Goal: Information Seeking & Learning: Check status

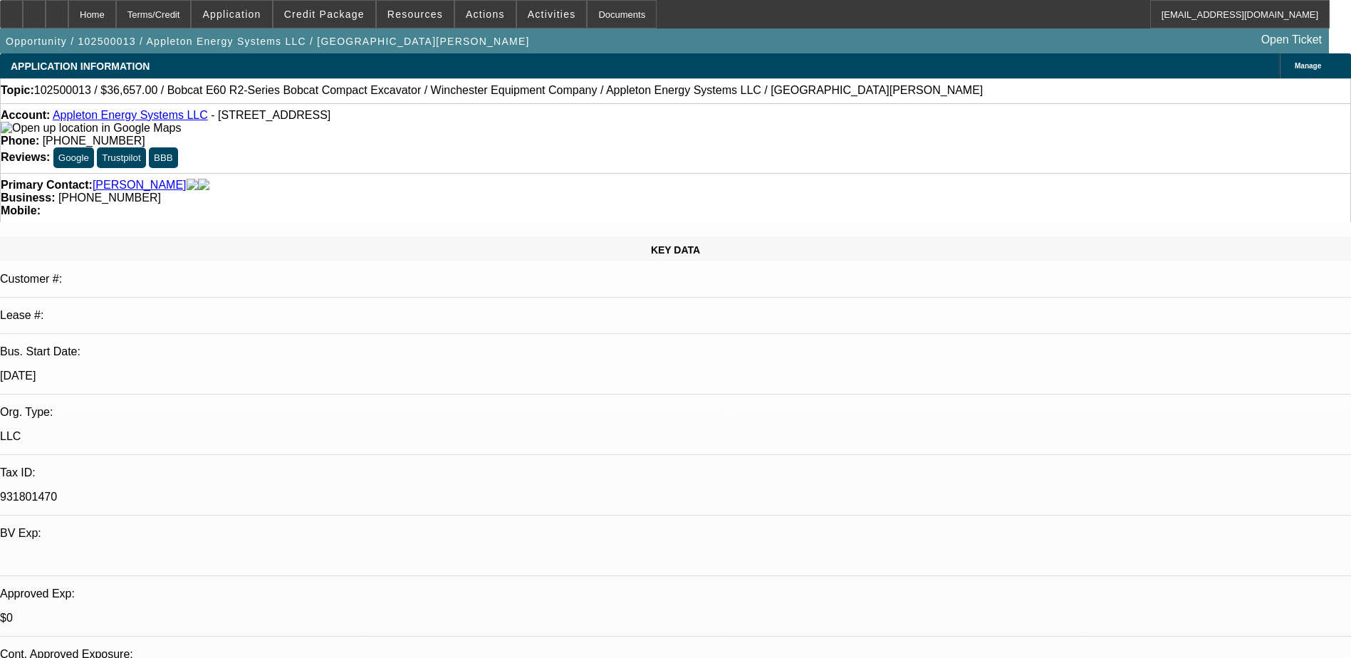
select select "0"
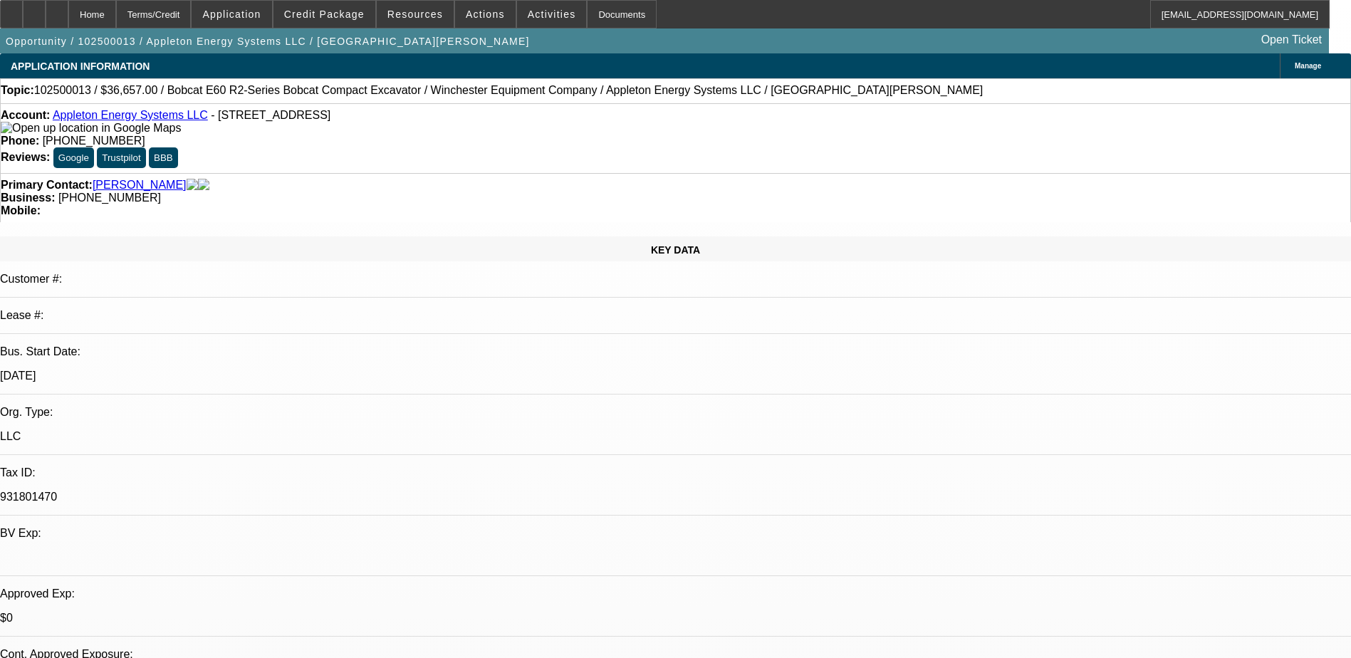
select select "0"
select select "1"
select select "2"
select select "5"
select select "1"
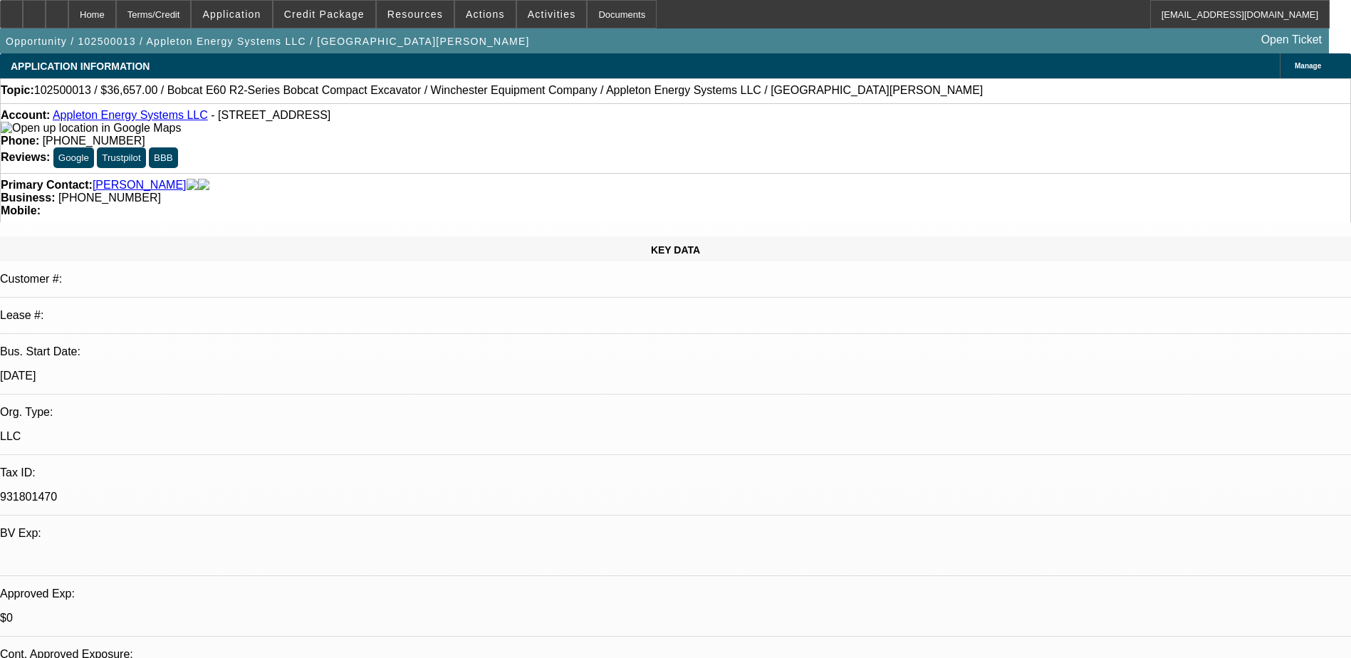
select select "2"
select select "5"
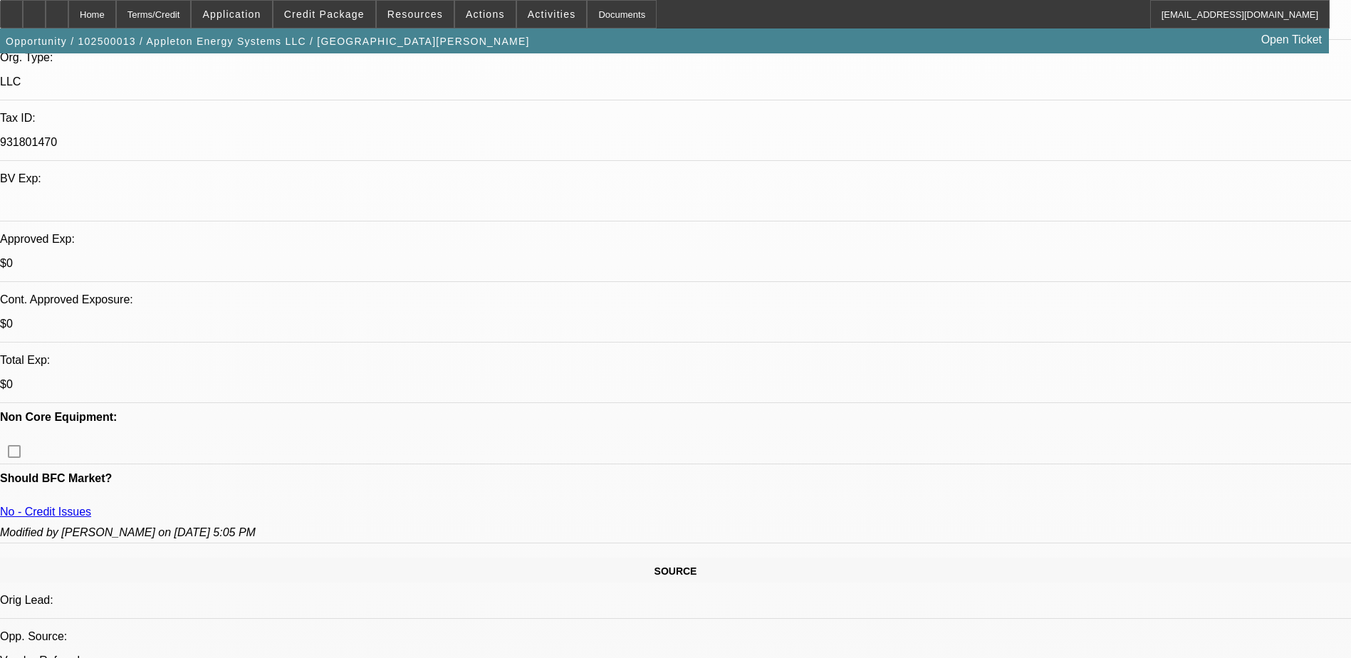
scroll to position [356, 0]
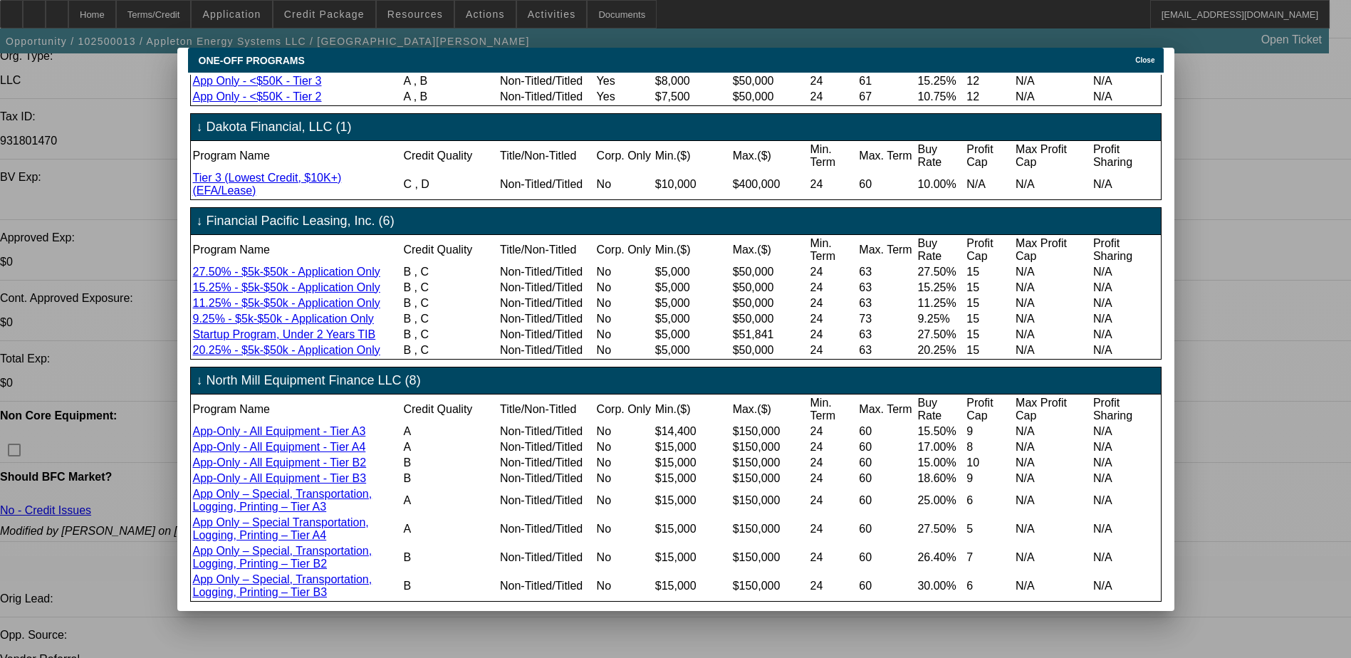
scroll to position [252, 0]
click at [1137, 48] on div "Close" at bounding box center [1147, 56] width 31 height 16
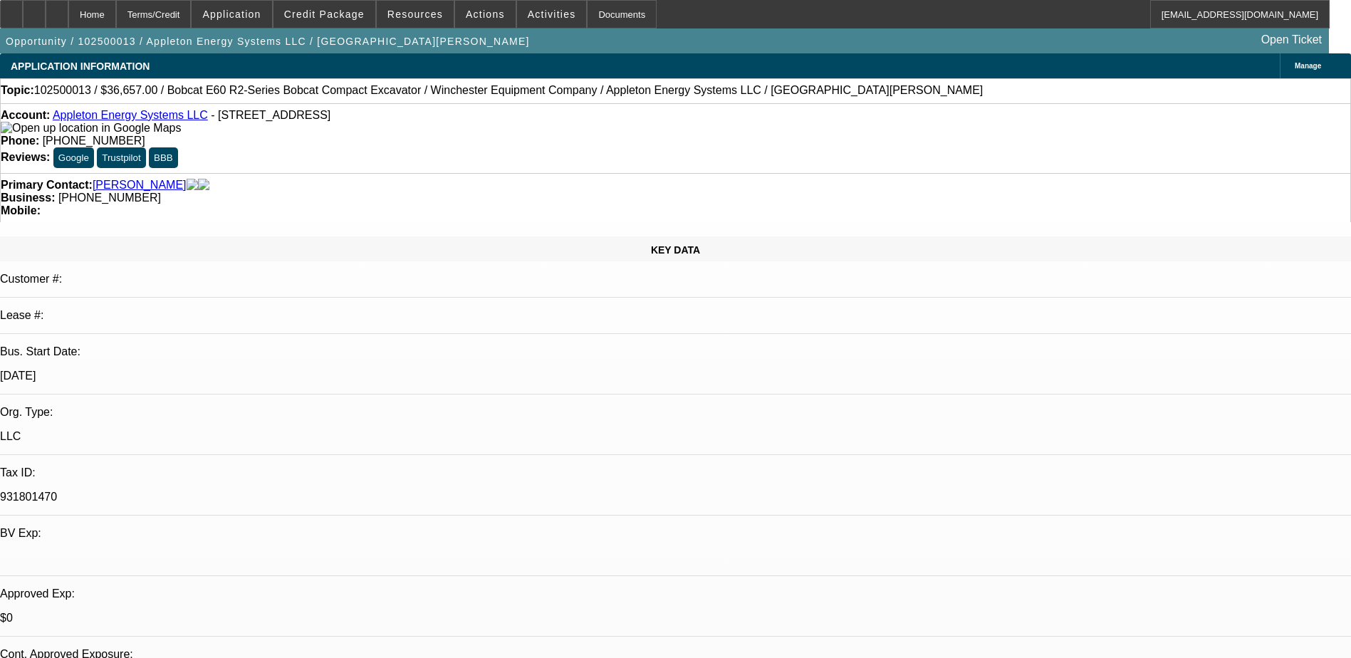
scroll to position [356, 0]
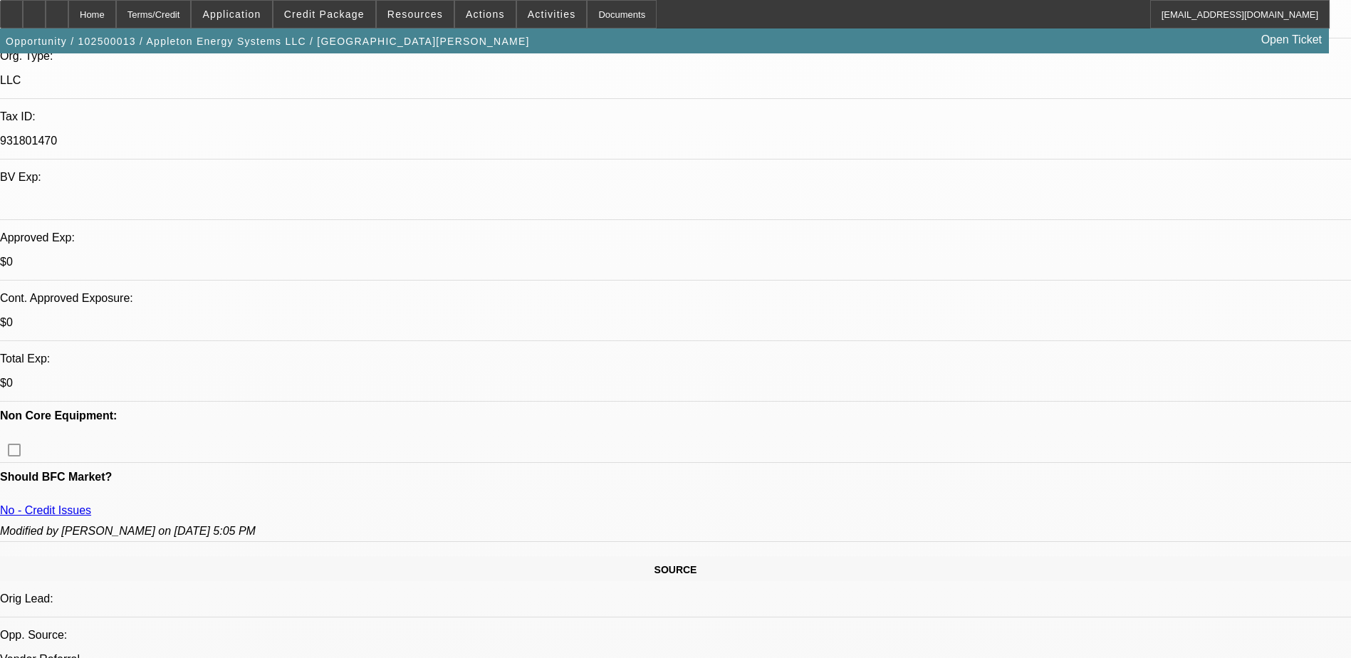
drag, startPoint x: 1061, startPoint y: 512, endPoint x: 997, endPoint y: 512, distance: 63.4
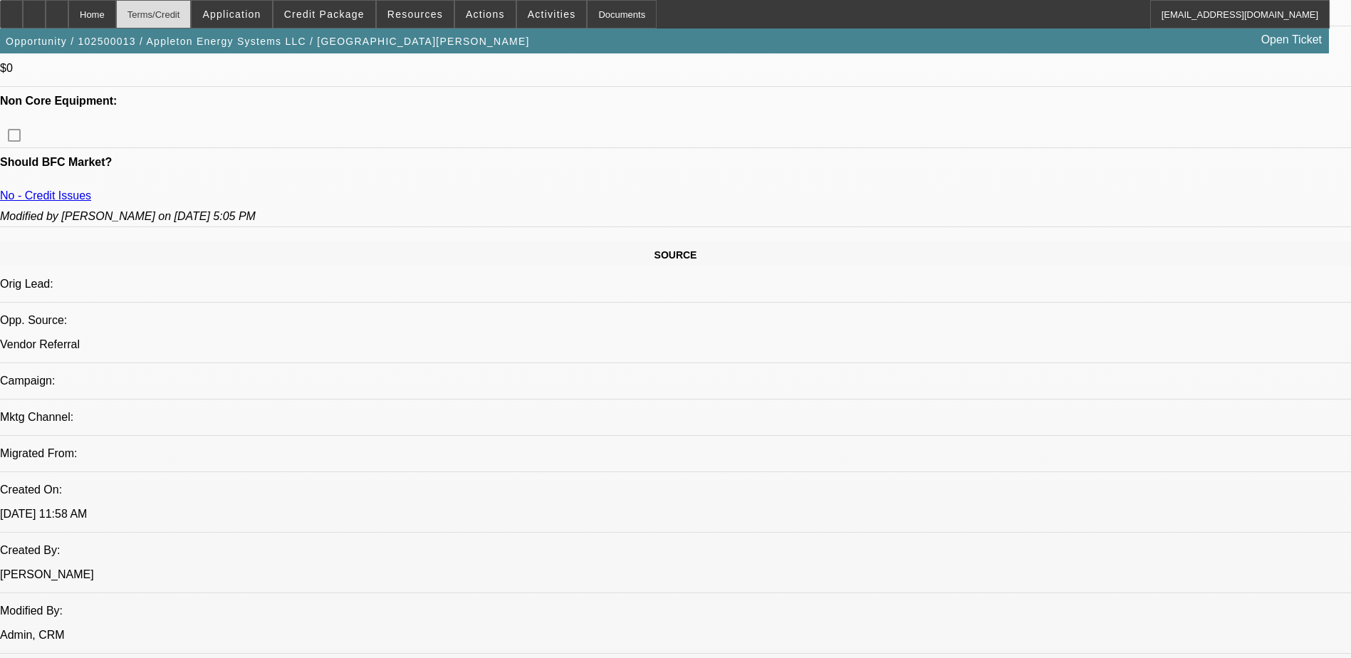
scroll to position [499, 0]
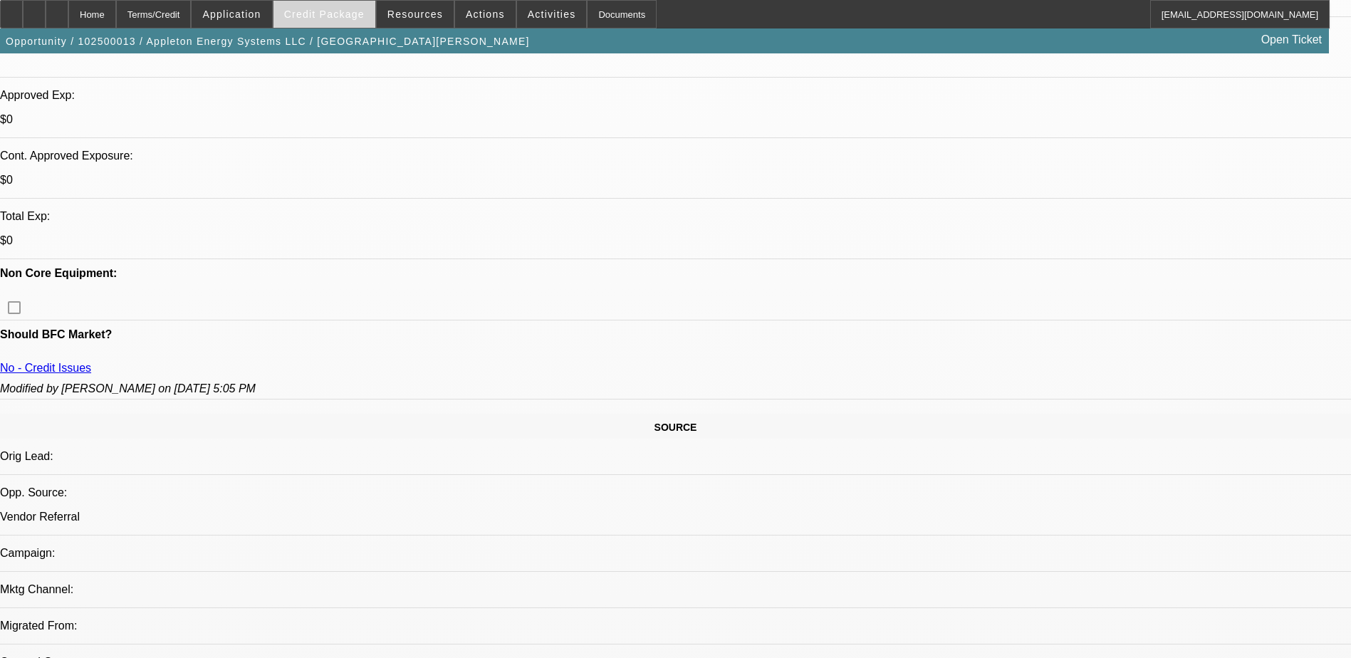
click at [343, 15] on span "Credit Package" at bounding box center [324, 14] width 80 height 11
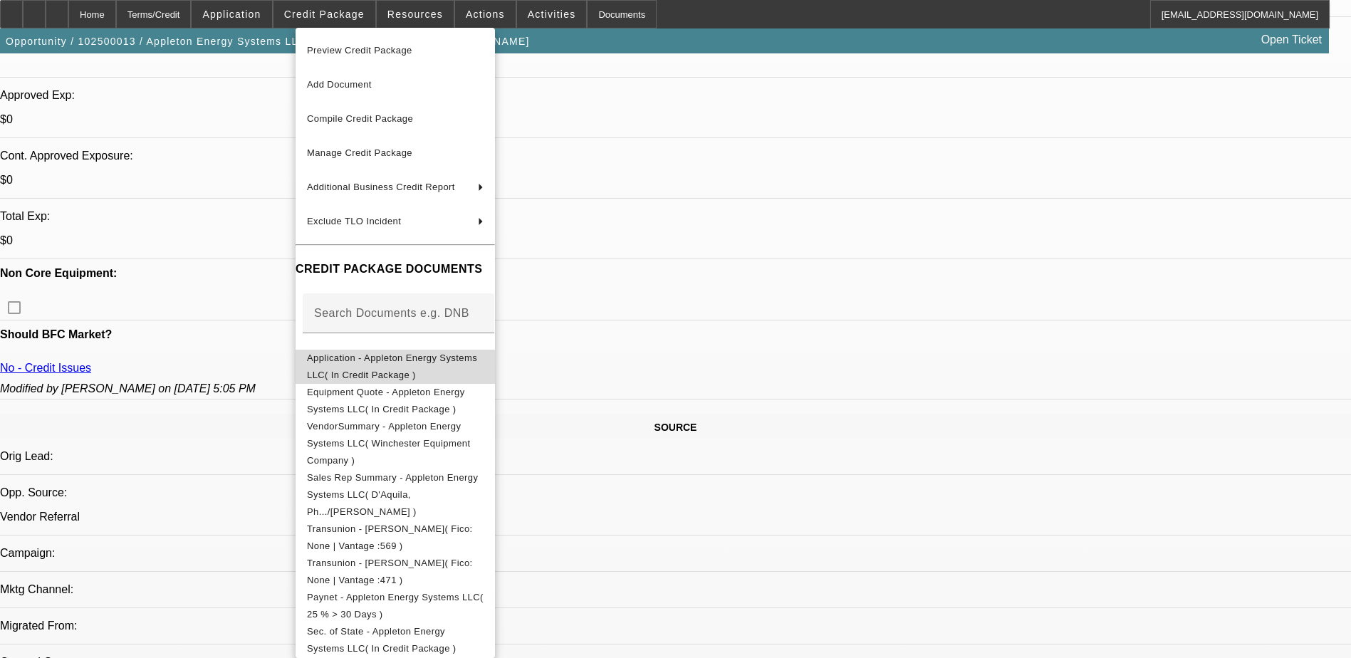
click at [468, 364] on span "Application - Appleton Energy Systems LLC( In Credit Package )" at bounding box center [392, 367] width 170 height 28
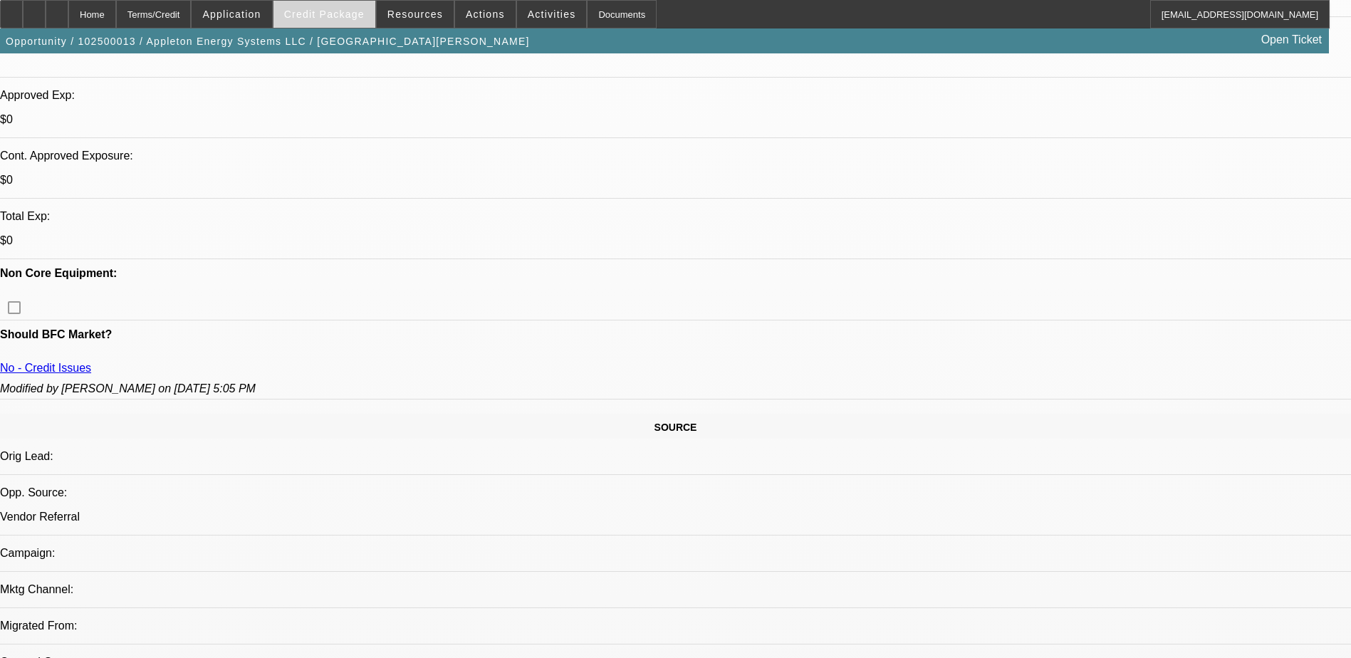
click at [350, 9] on span "Credit Package" at bounding box center [324, 14] width 80 height 11
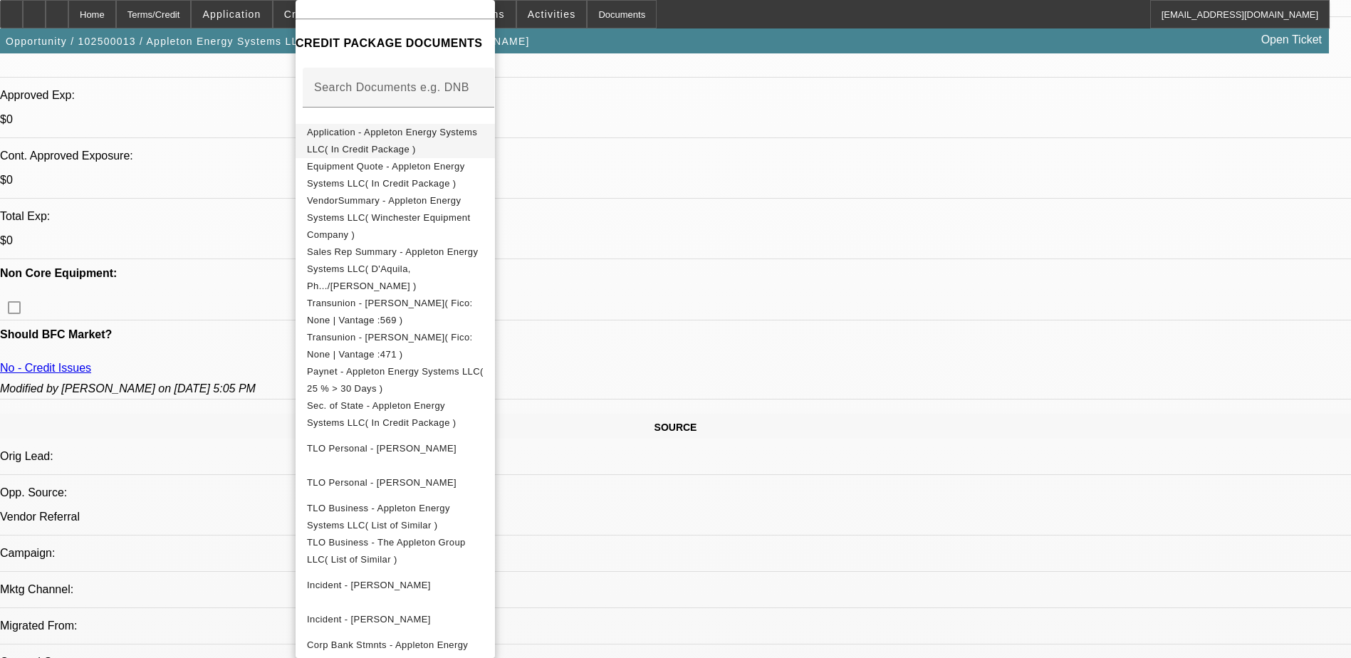
scroll to position [226, 0]
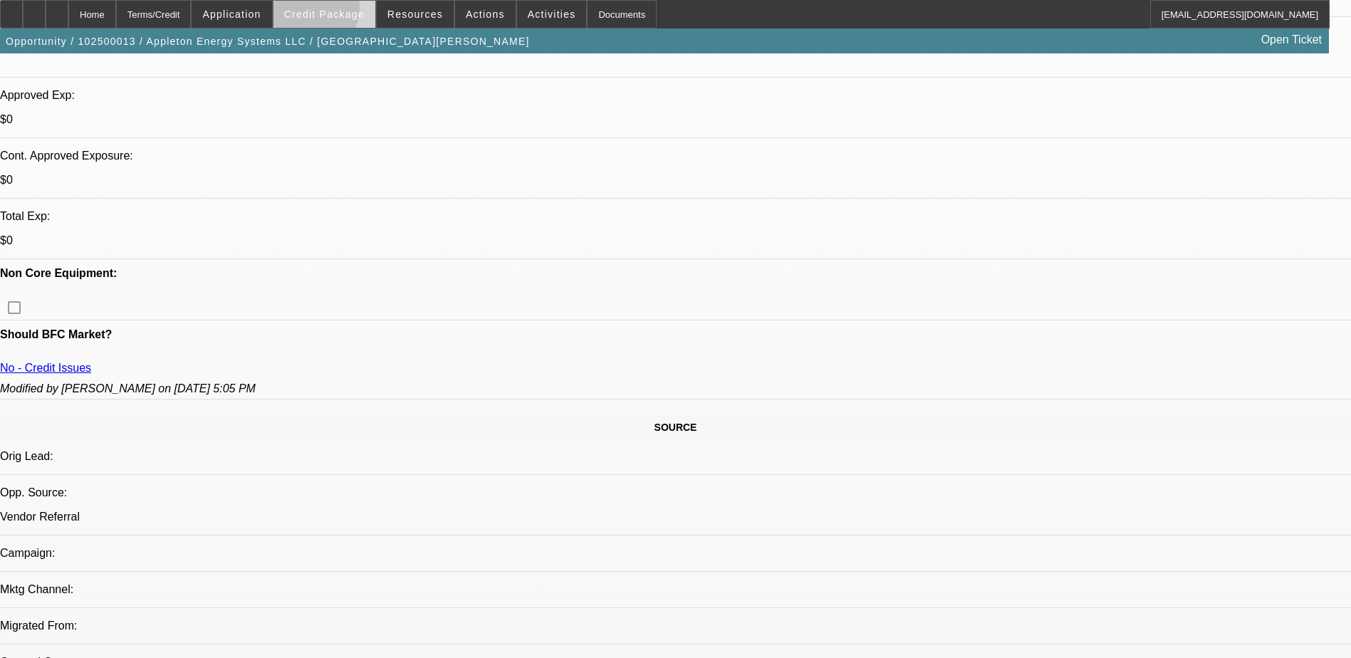
click at [336, 11] on span "Credit Package" at bounding box center [324, 14] width 80 height 11
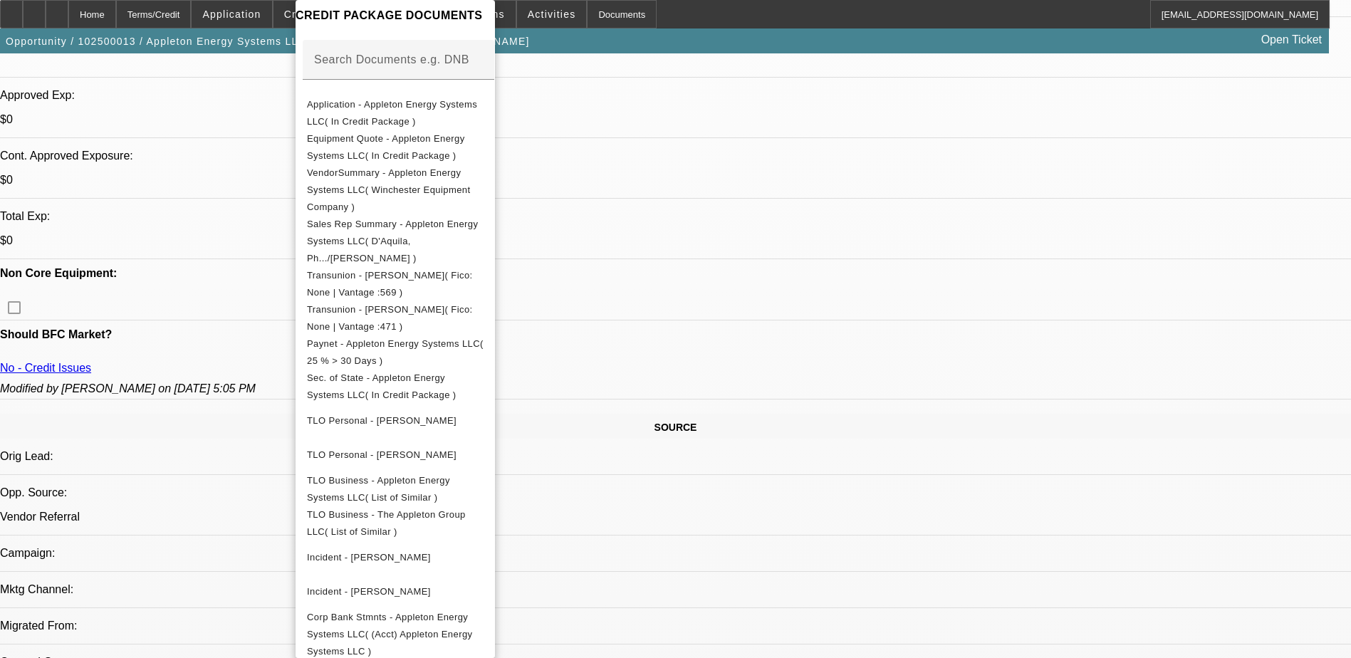
drag, startPoint x: 1031, startPoint y: 525, endPoint x: 769, endPoint y: 507, distance: 262.7
click at [1031, 524] on div at bounding box center [675, 329] width 1351 height 658
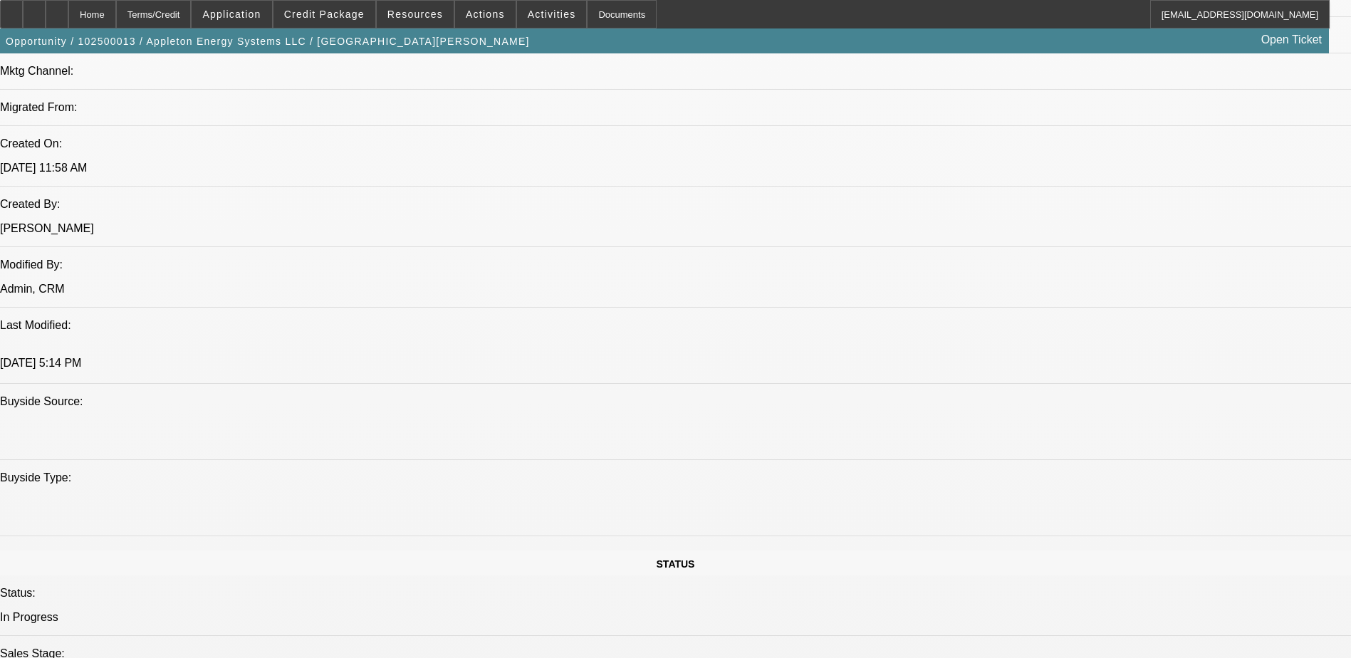
scroll to position [926, 0]
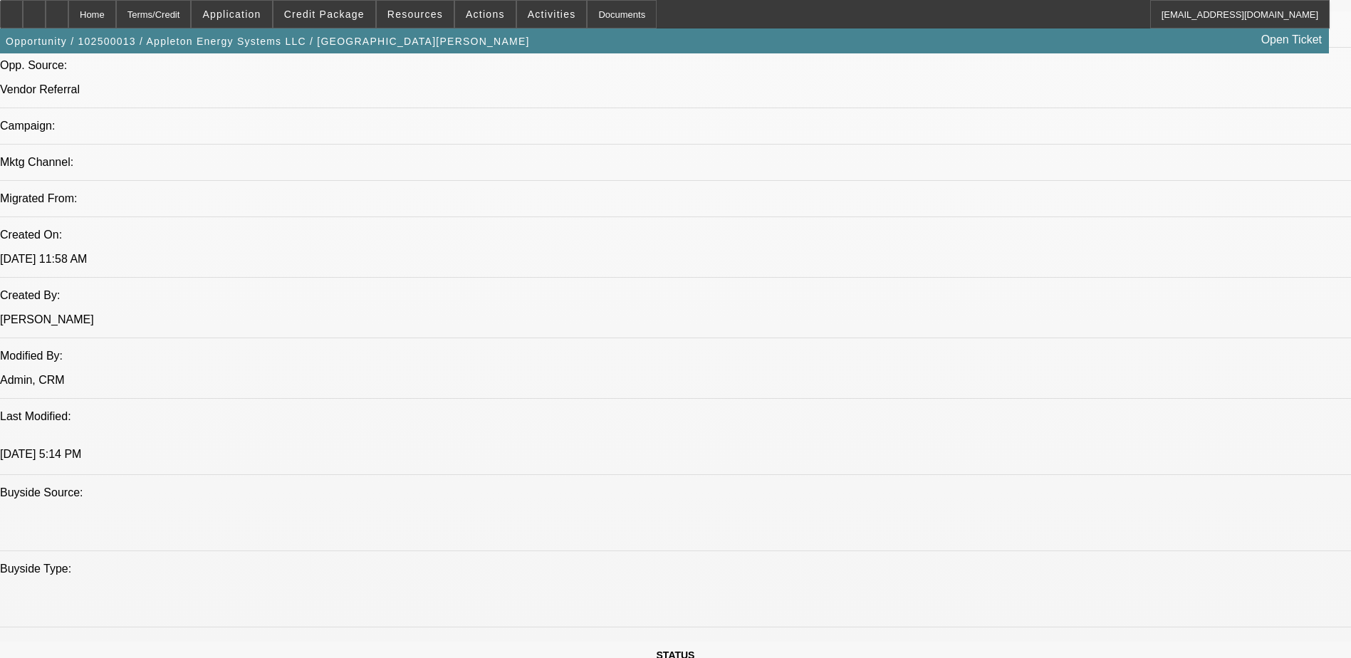
drag, startPoint x: 202, startPoint y: 419, endPoint x: 311, endPoint y: 417, distance: 108.3
drag, startPoint x: 311, startPoint y: 417, endPoint x: 236, endPoint y: 392, distance: 78.2
drag, startPoint x: 176, startPoint y: 408, endPoint x: 298, endPoint y: 417, distance: 122.1
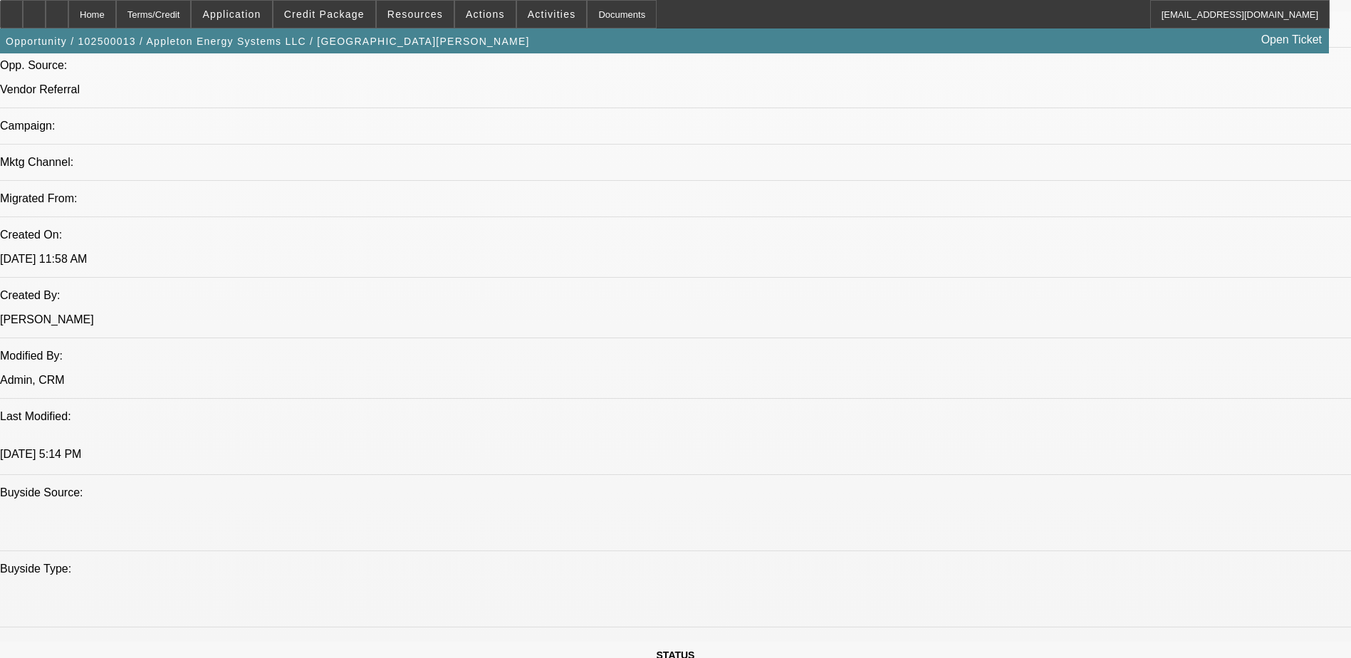
drag, startPoint x: 298, startPoint y: 417, endPoint x: 287, endPoint y: 426, distance: 14.1
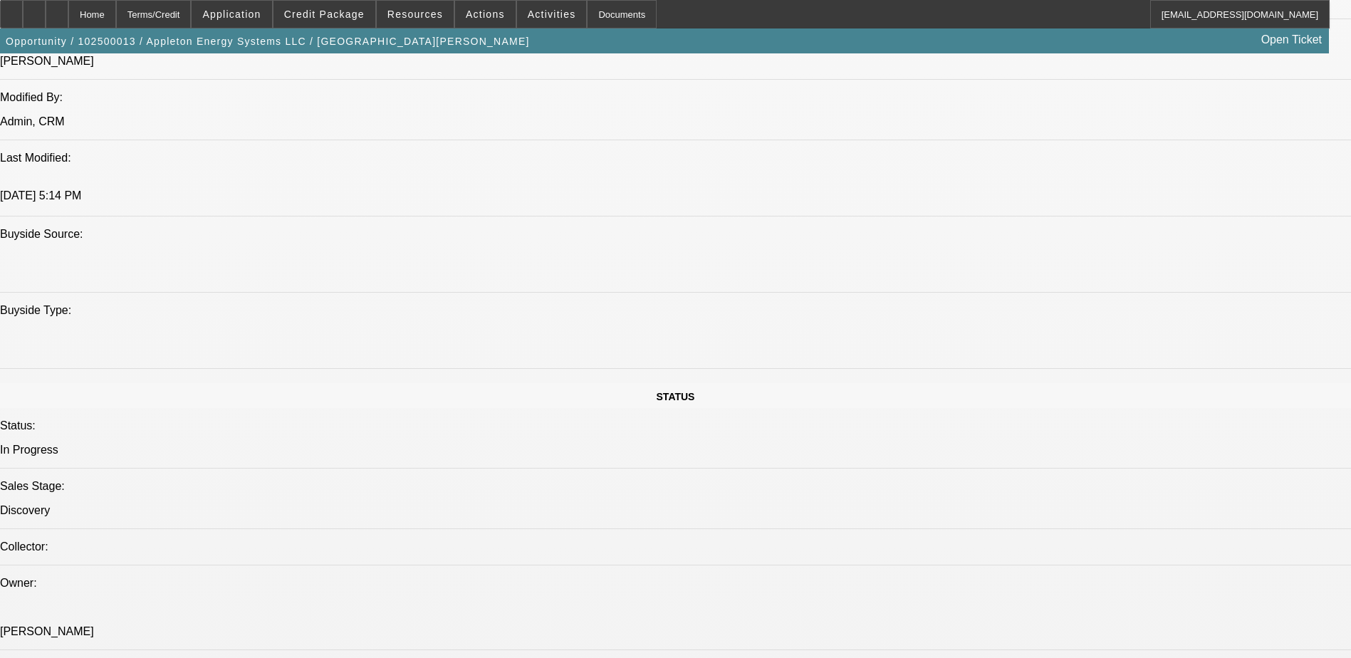
scroll to position [1211, 0]
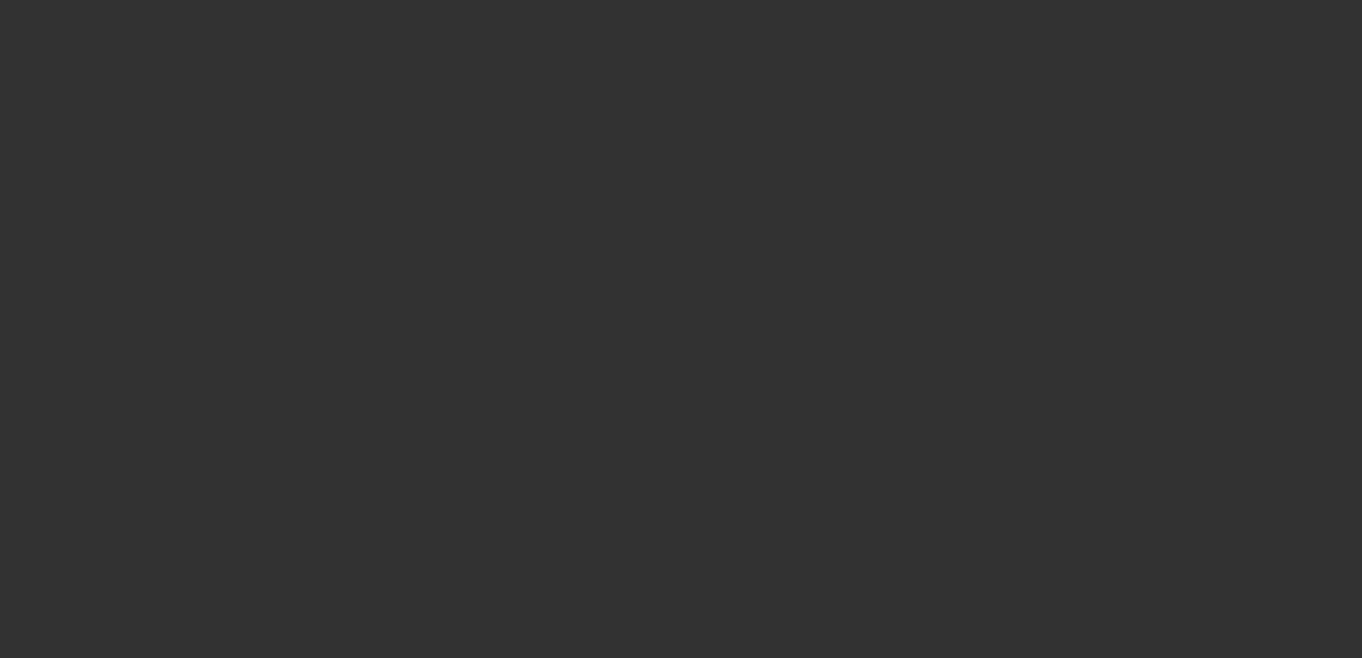
select select "0"
select select "2"
select select "0"
select select "6"
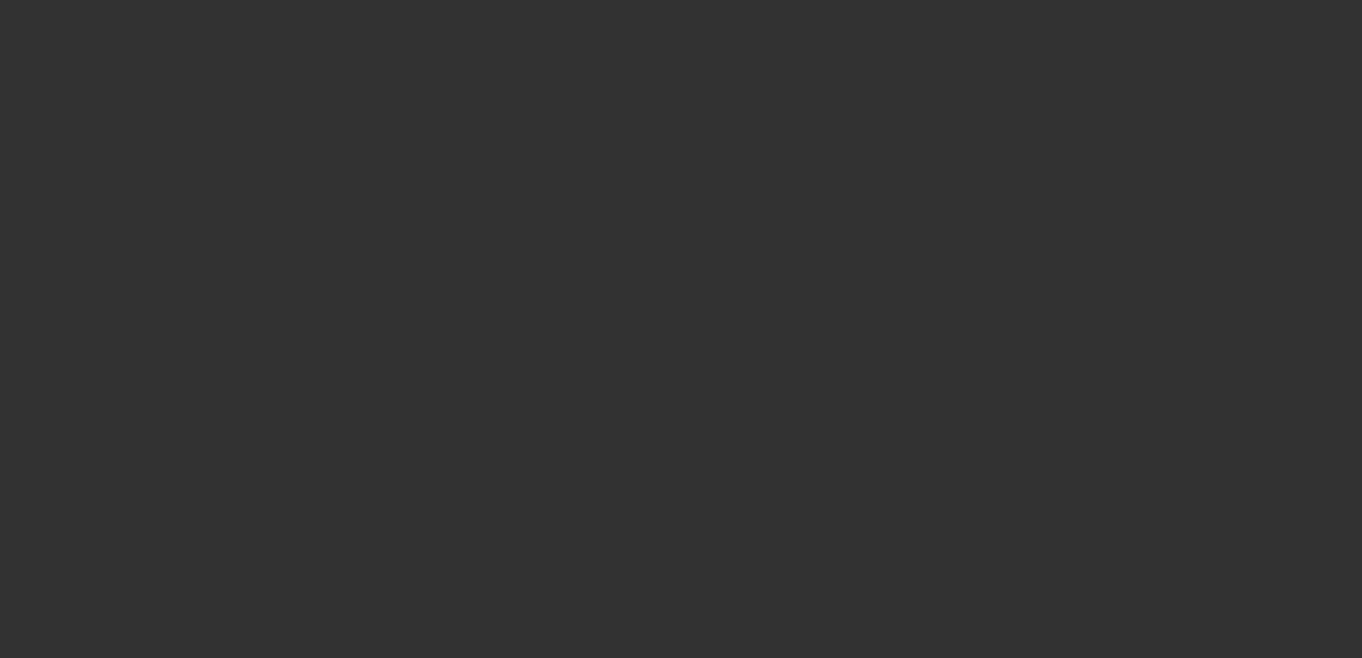
select select "0"
select select "2"
select select "0"
select select "6"
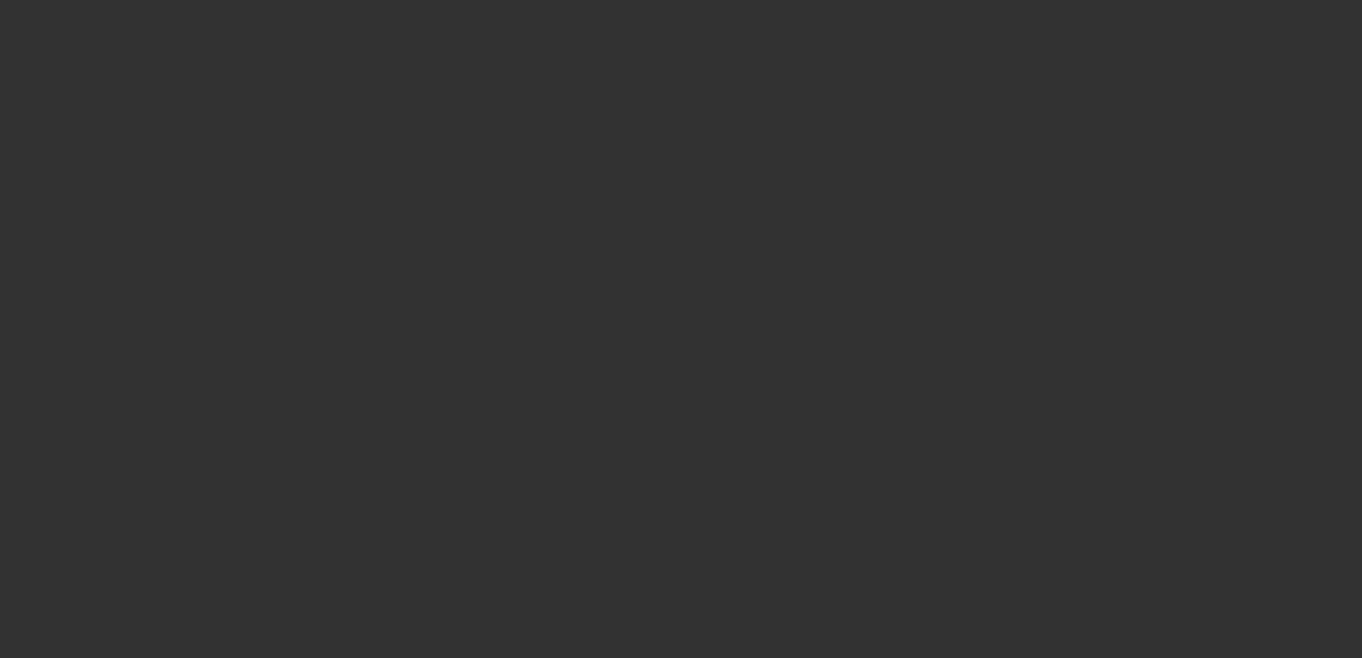
select select "0"
select select "2"
select select "0"
select select "6"
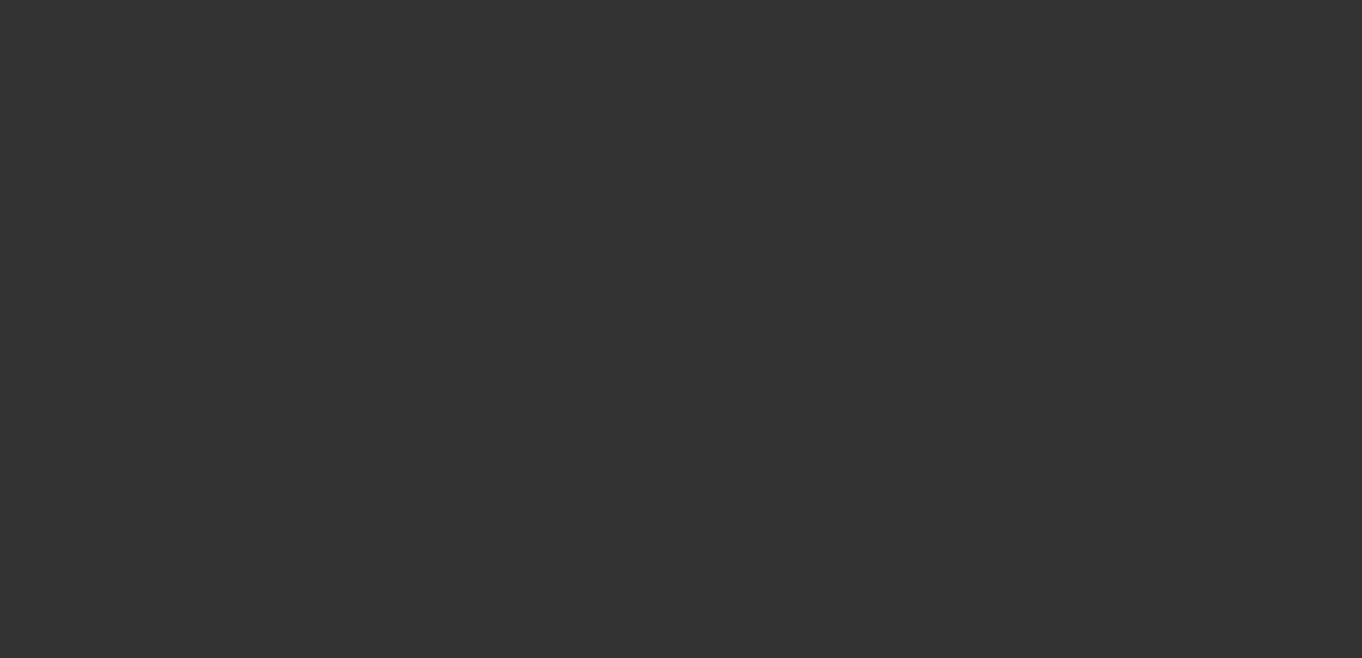
select select "0"
select select "2"
select select "0"
select select "6"
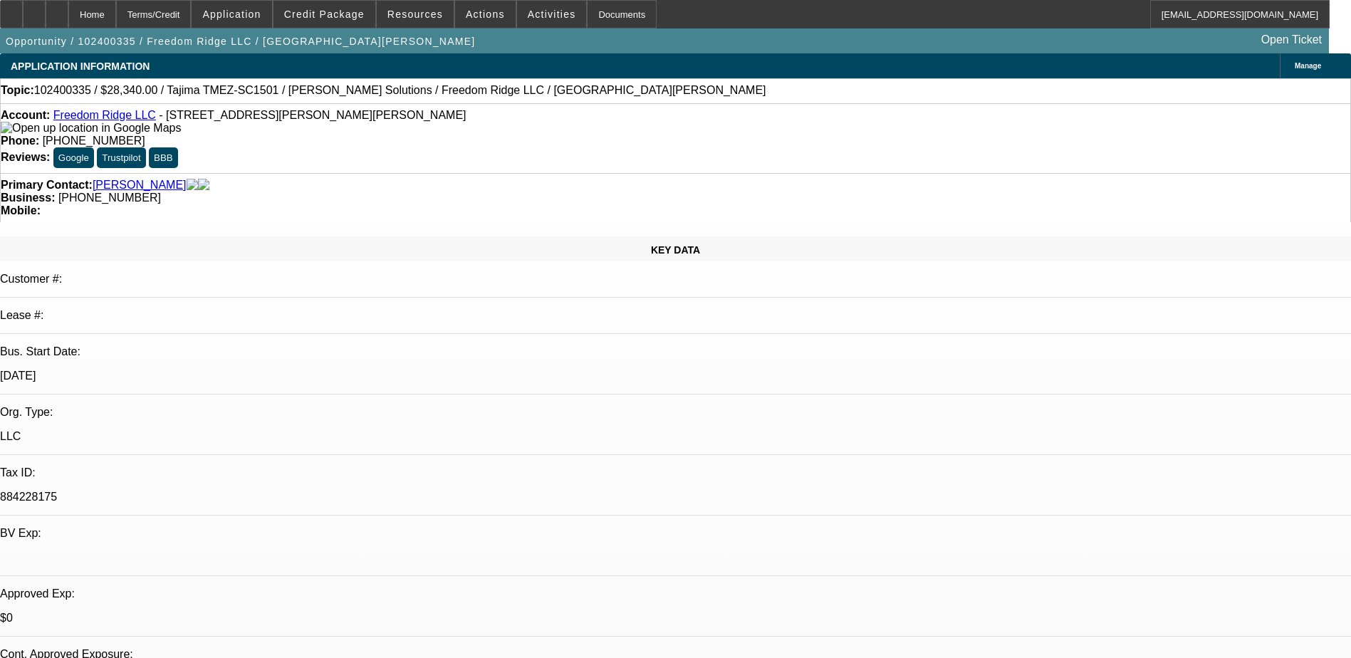
scroll to position [356, 0]
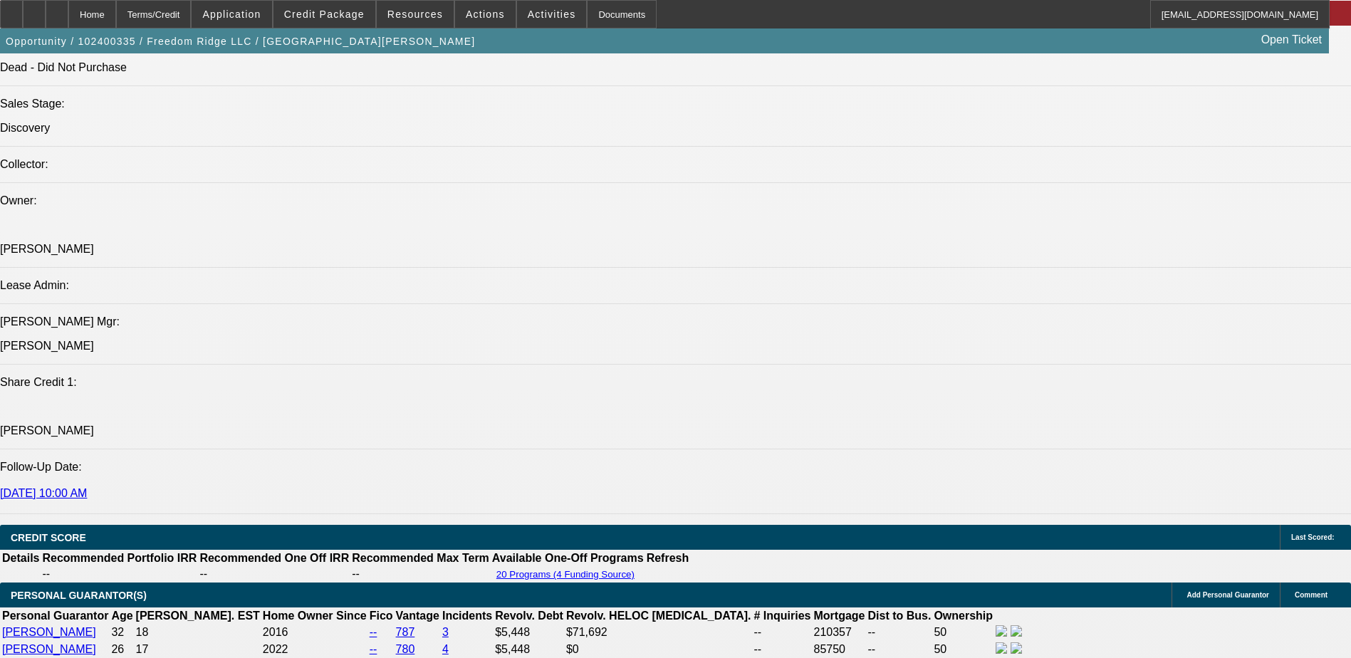
scroll to position [1467, 0]
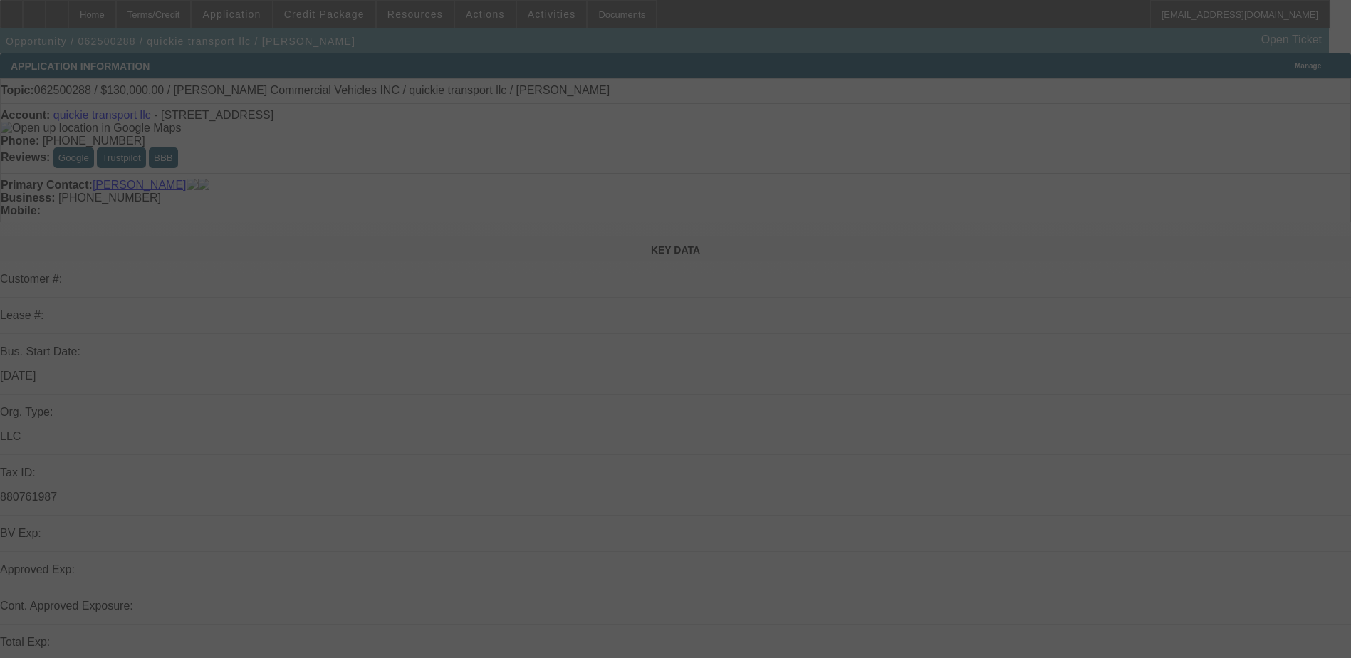
select select "0"
select select "2"
select select "0.1"
select select "4"
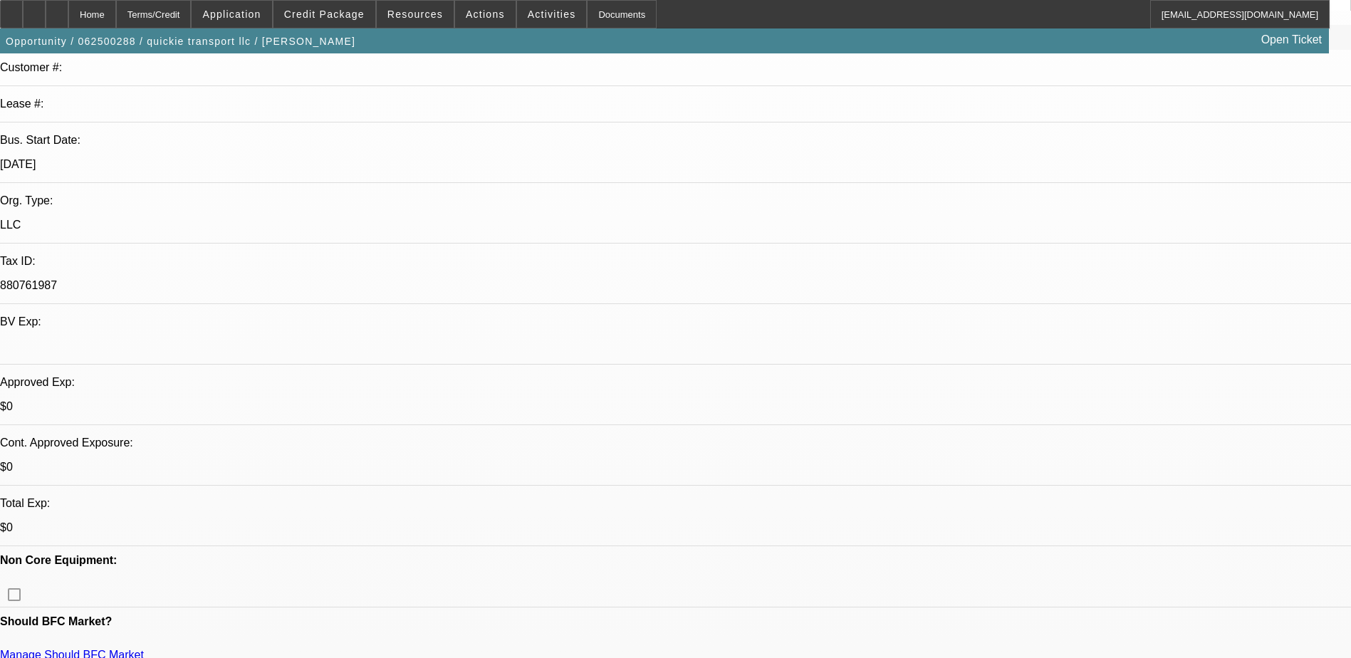
scroll to position [356, 0]
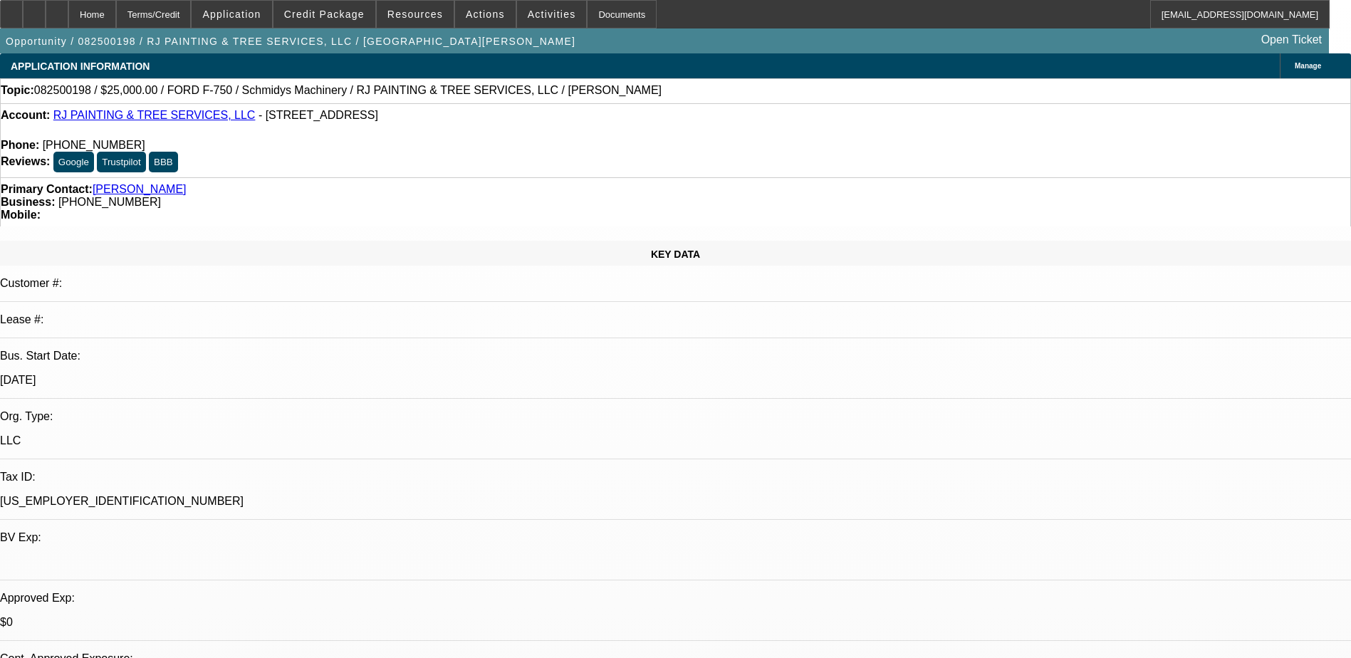
select select "0"
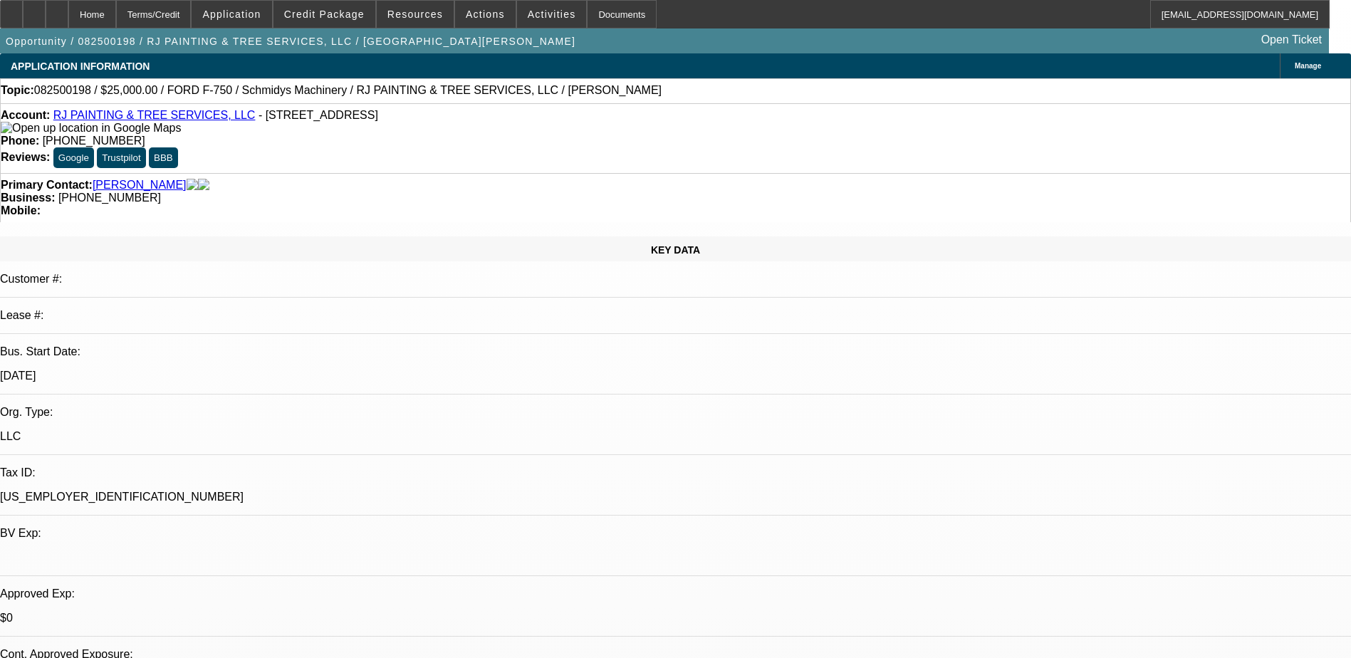
select select "2"
select select "0"
select select "2"
select select "0"
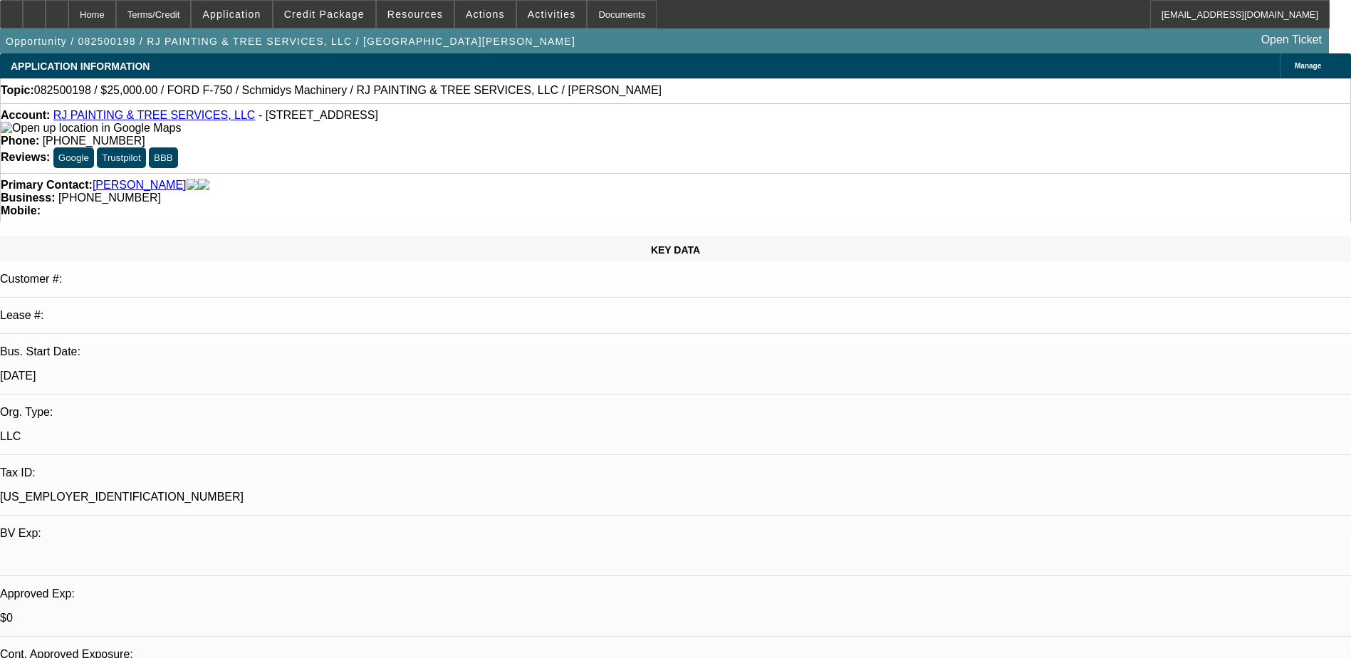
select select "0"
select select "2"
select select "0"
select select "1"
select select "2"
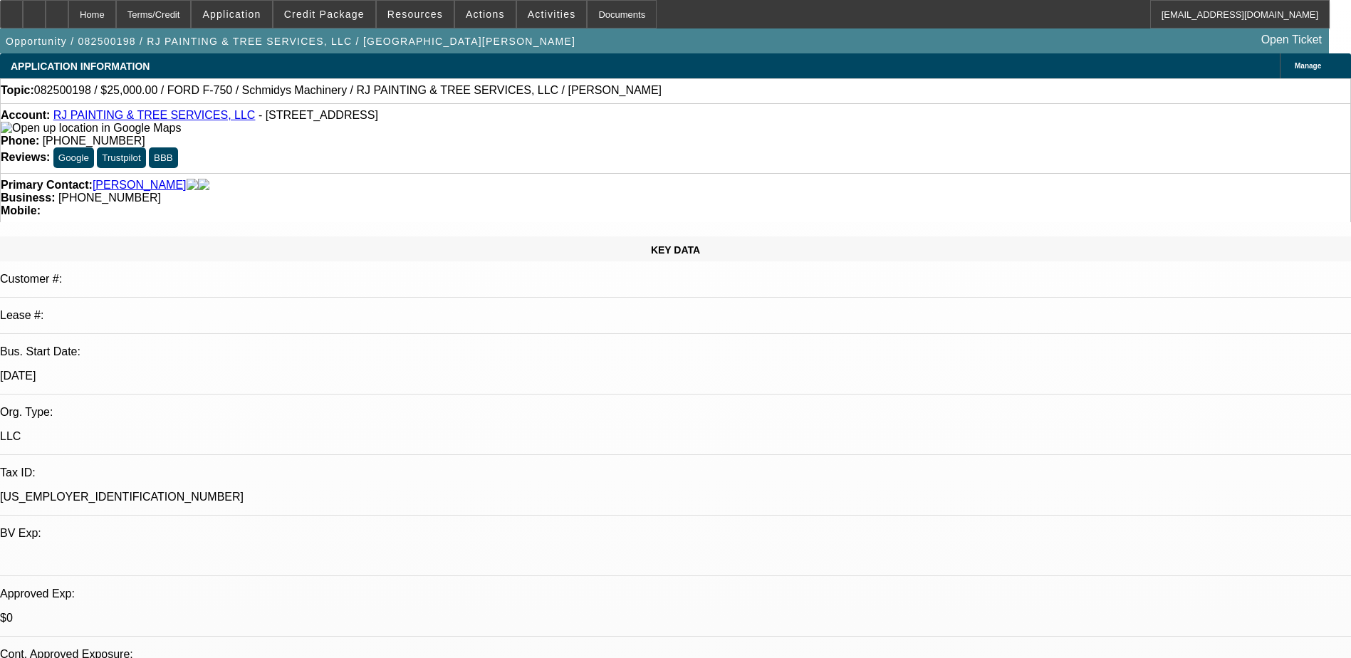
select select "6"
select select "1"
select select "2"
select select "6"
select select "1"
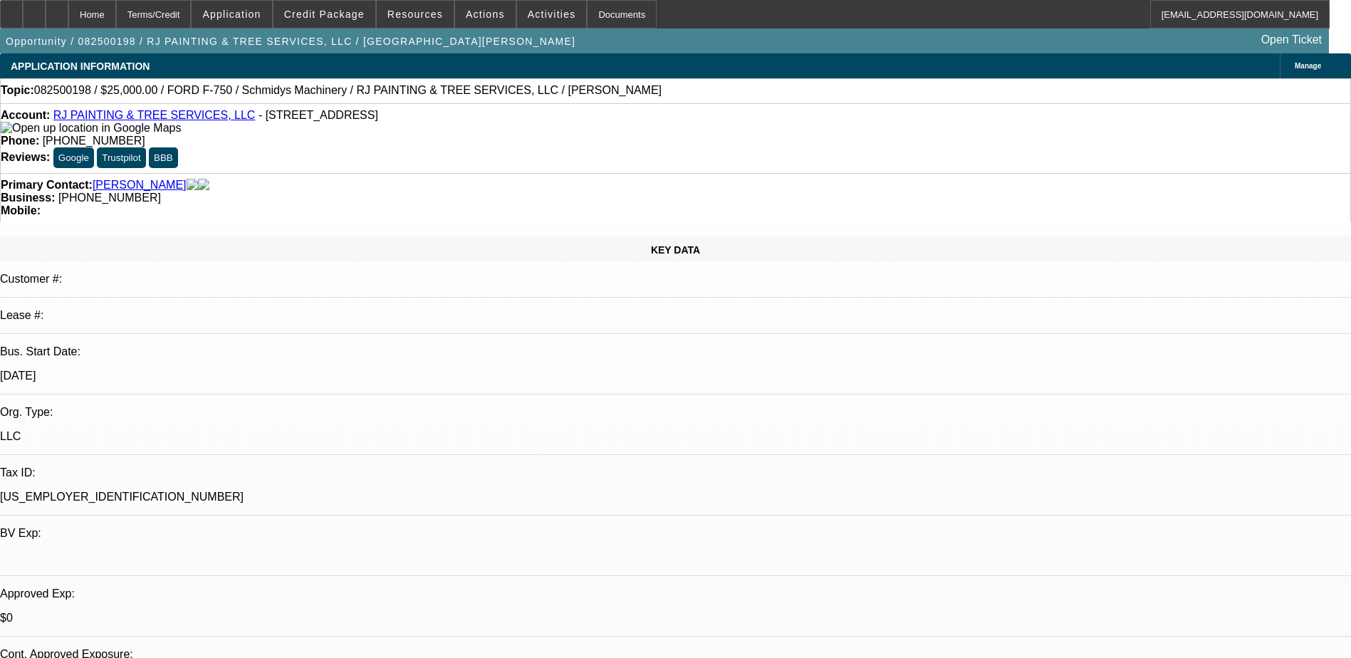
select select "2"
select select "6"
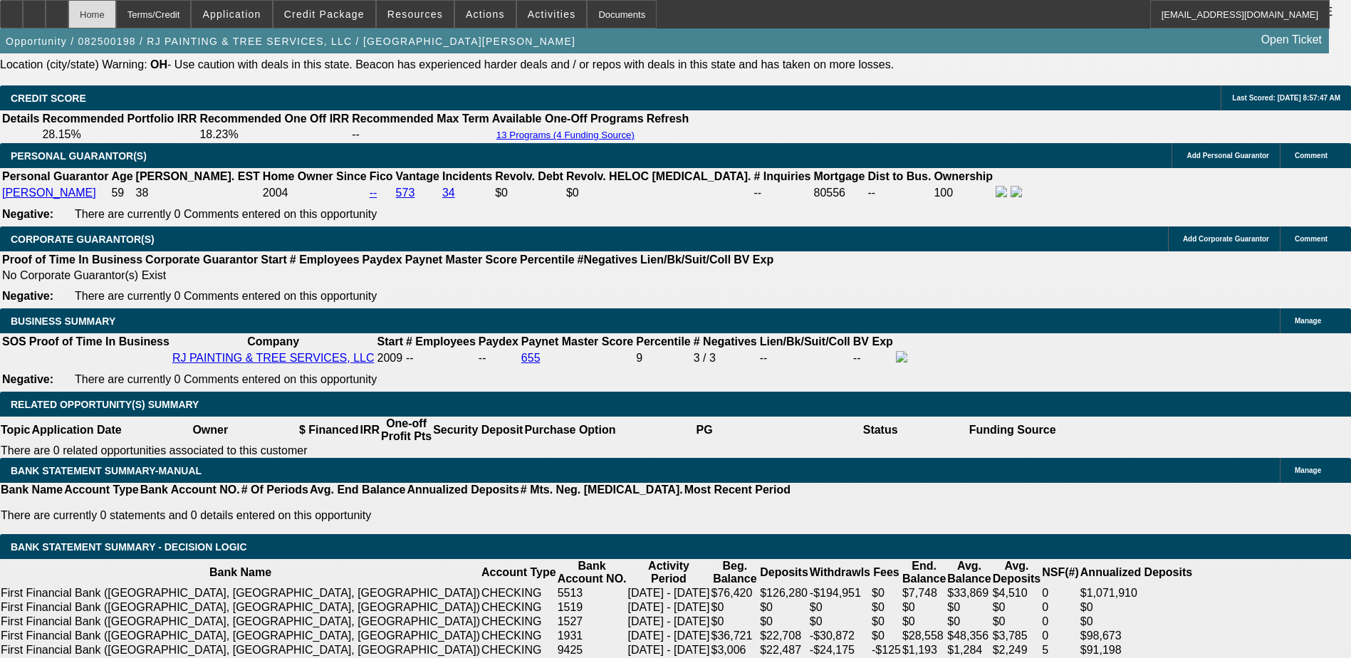
scroll to position [2219, 0]
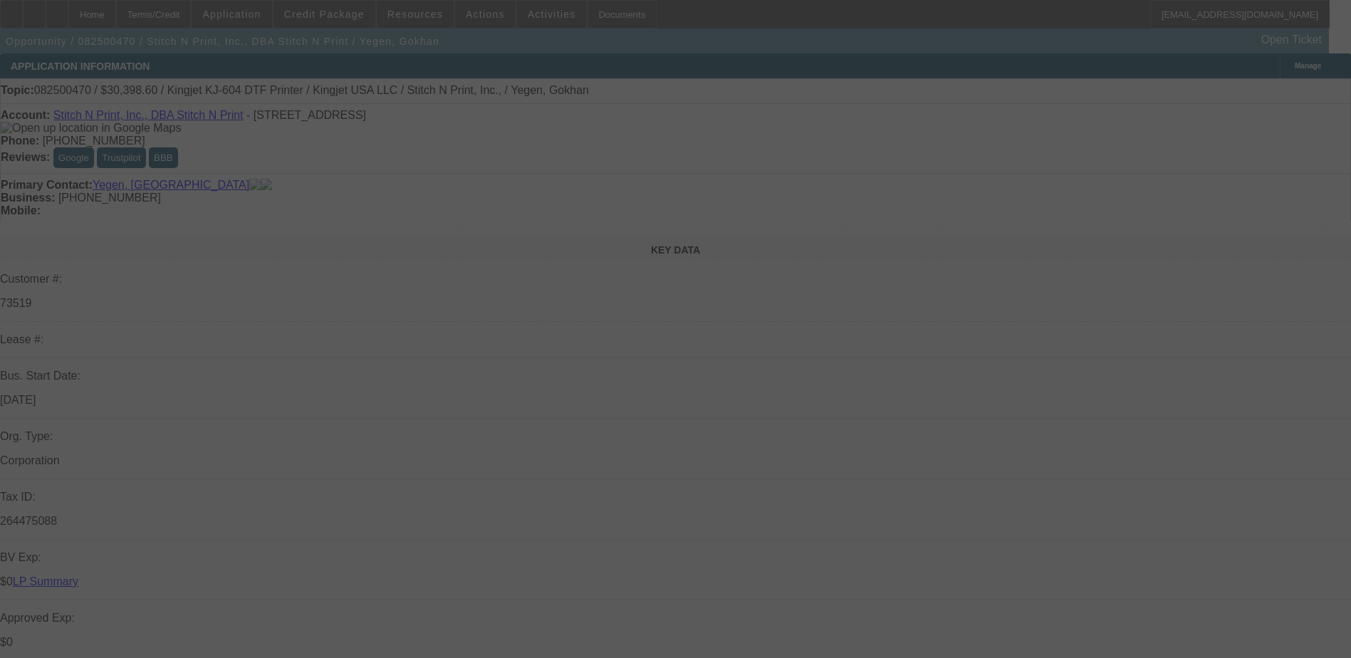
select select "0"
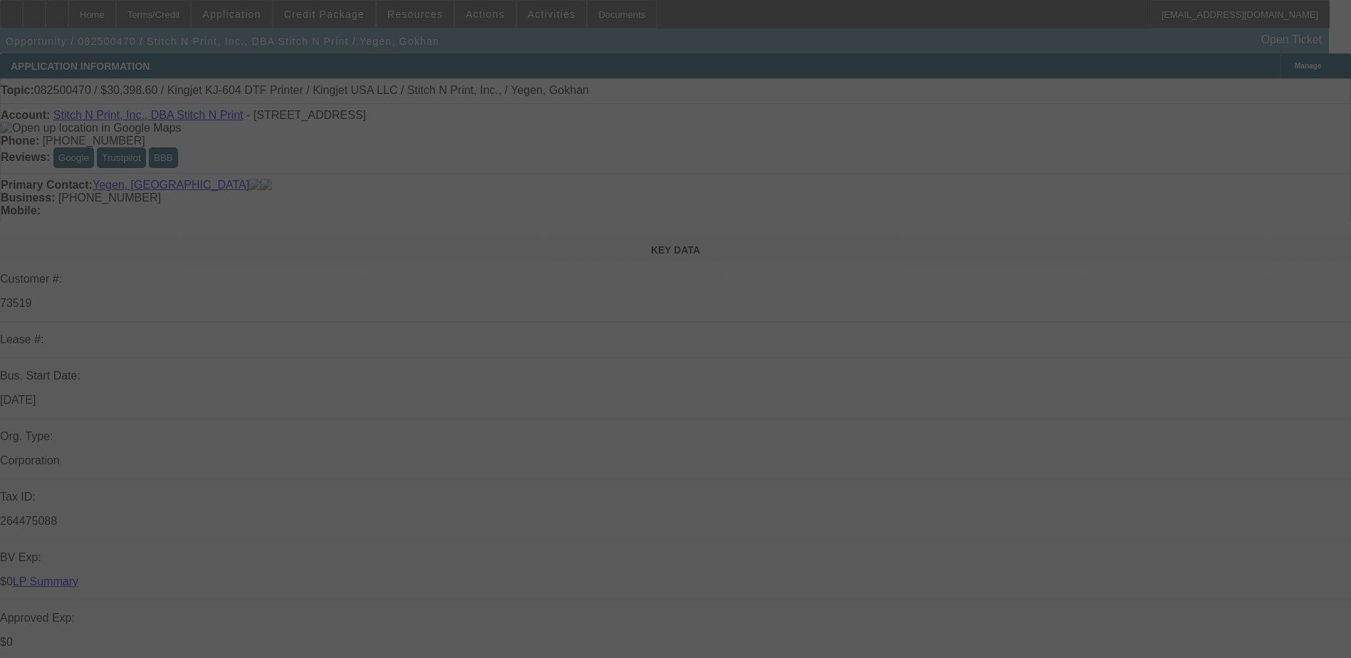
select select "0"
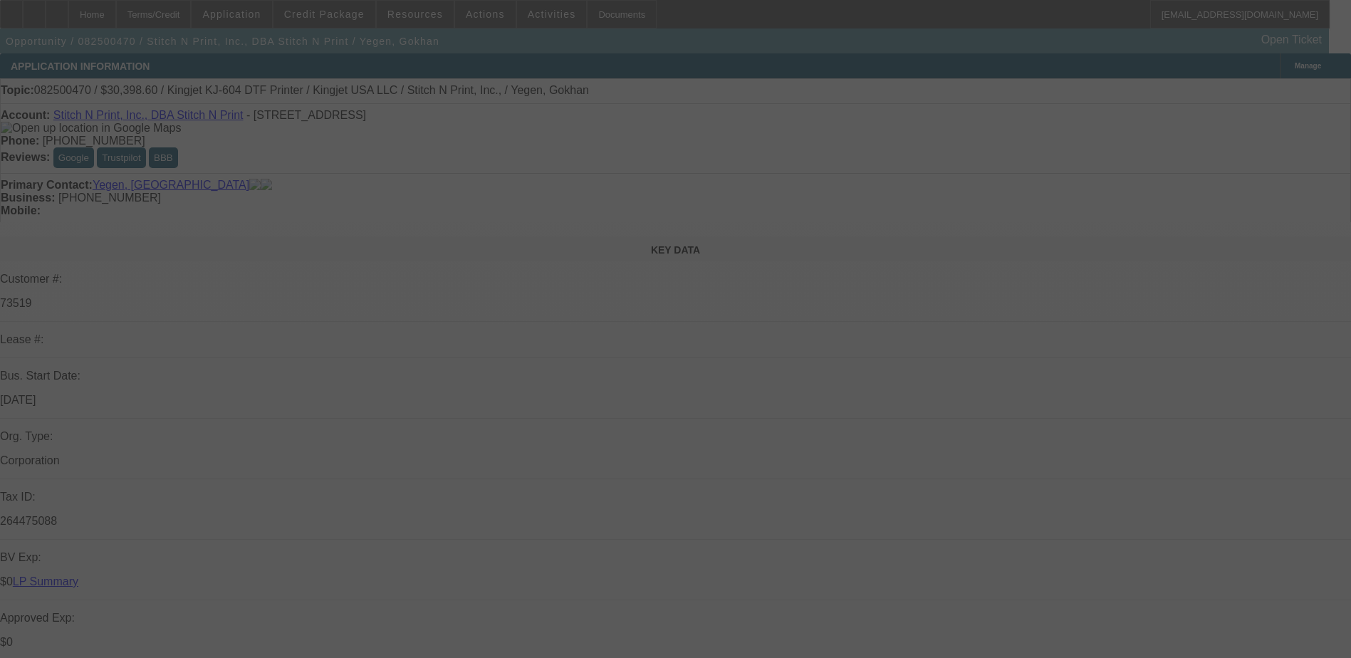
select select "2"
select select "0"
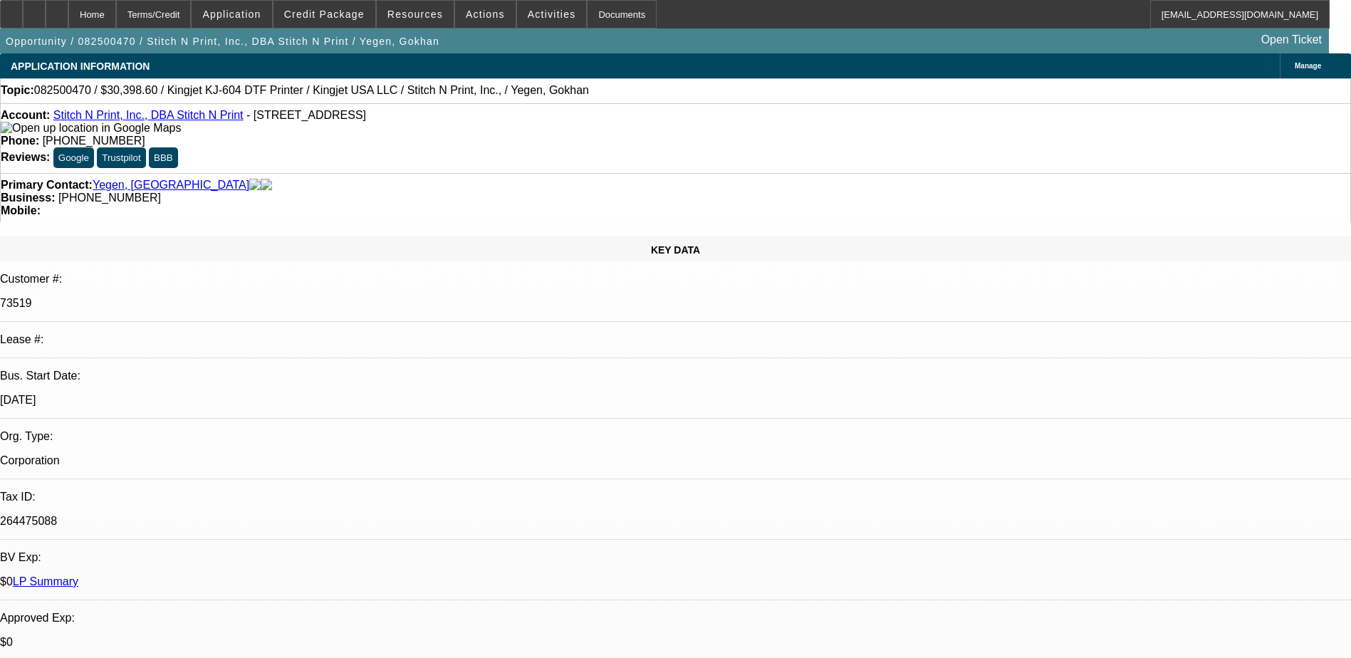
select select "1"
select select "2"
select select "1"
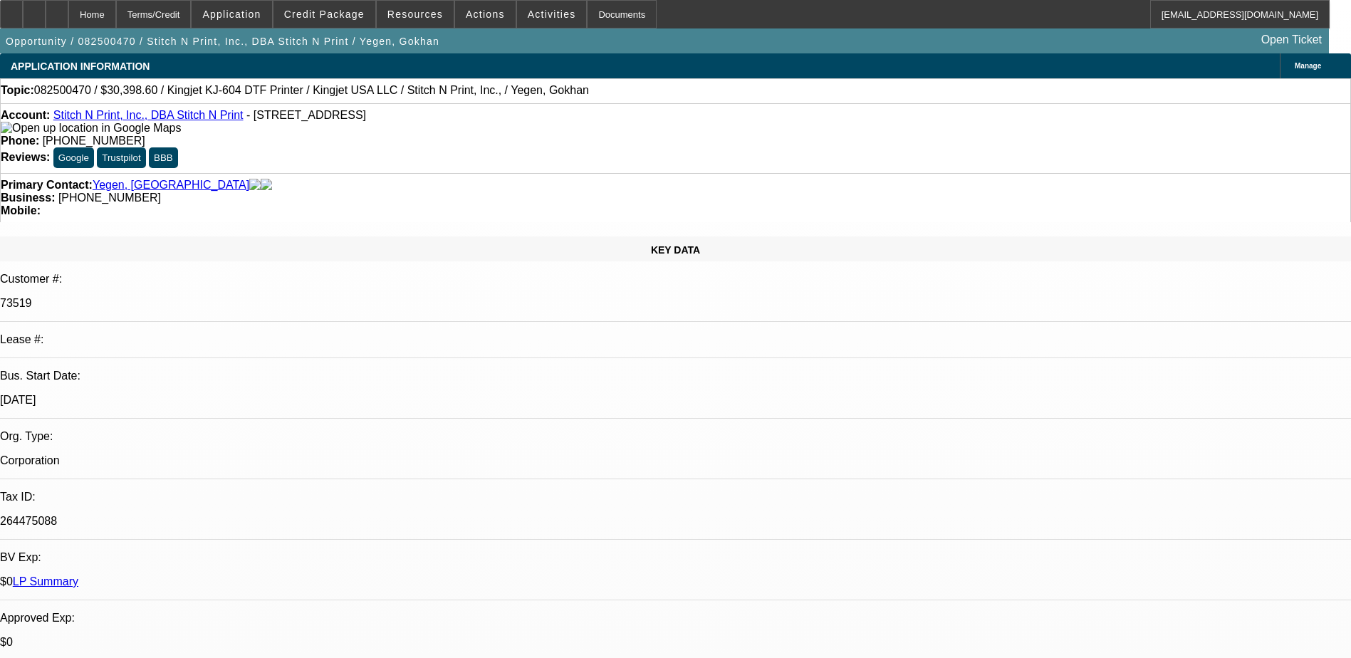
select select "2"
select select "1"
select select "2"
select select "1"
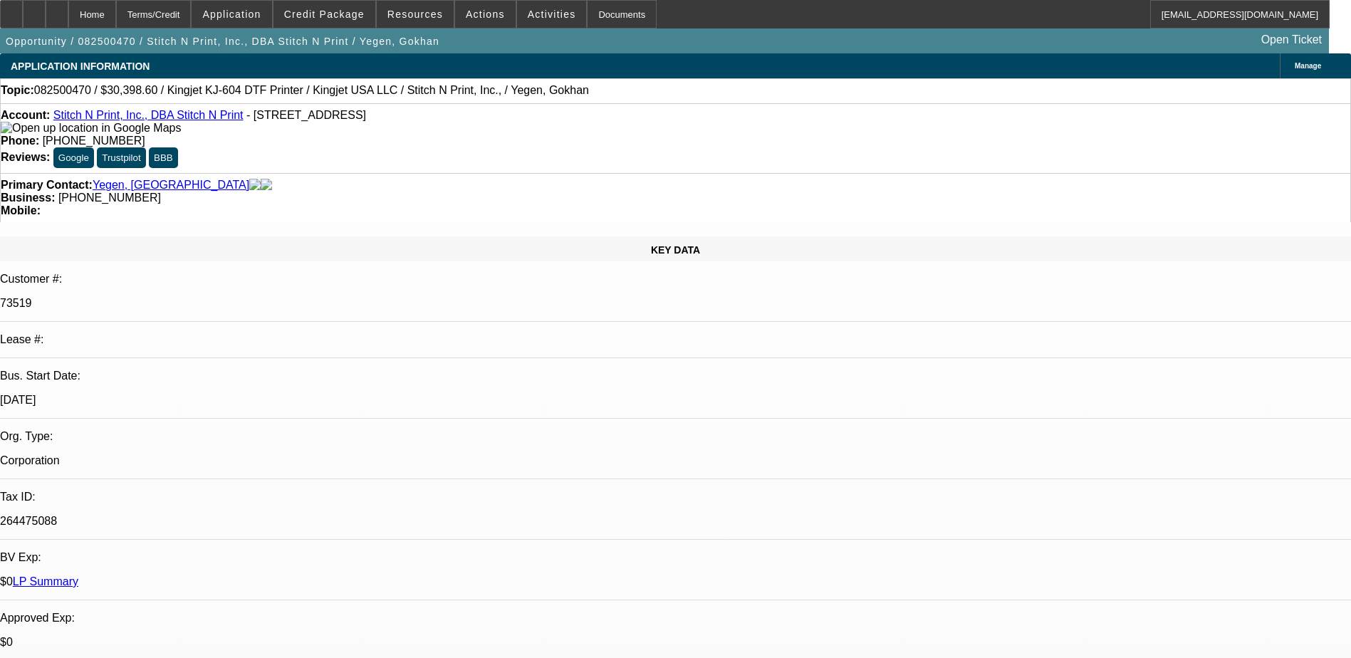
select select "2"
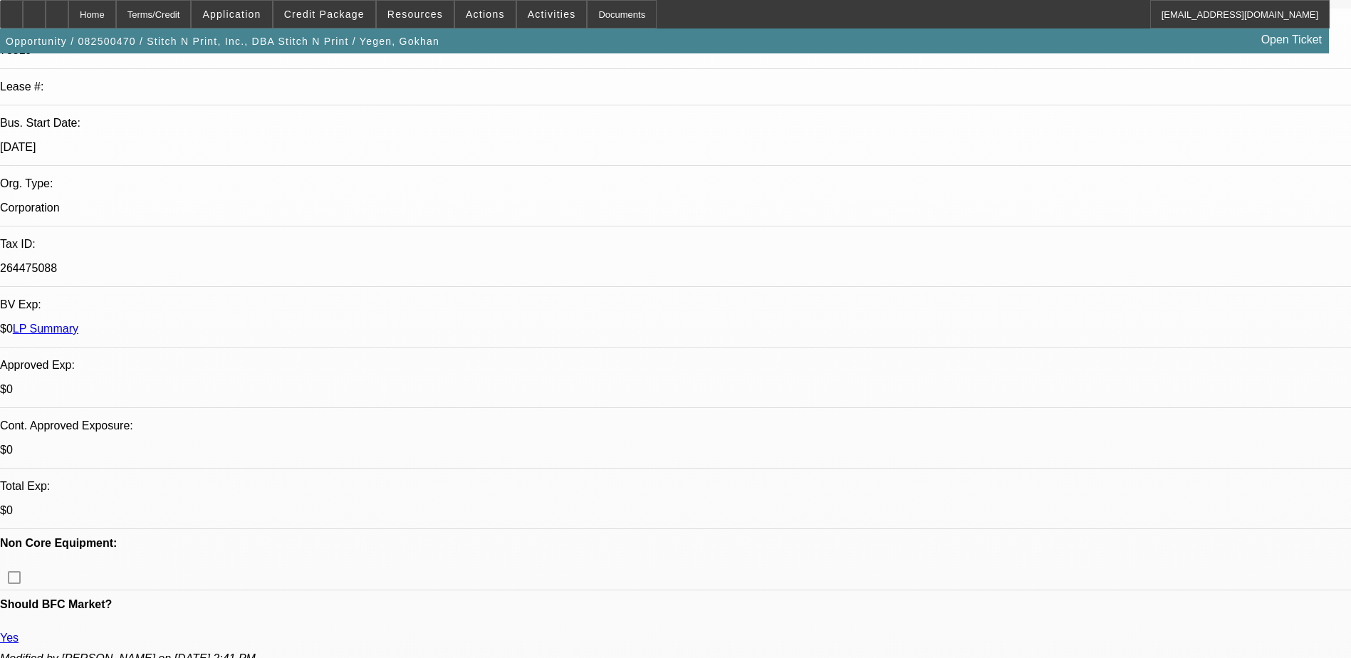
scroll to position [153, 0]
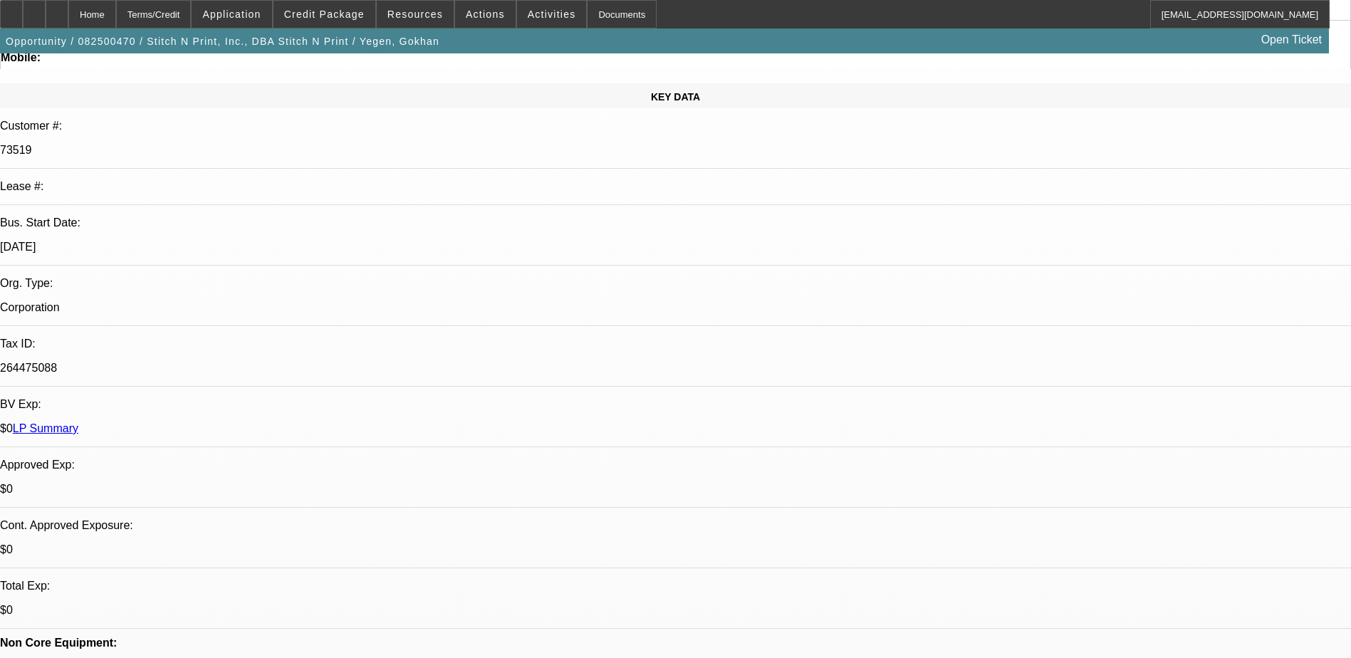
drag, startPoint x: 119, startPoint y: 341, endPoint x: 858, endPoint y: 430, distance: 744.7
drag, startPoint x: 452, startPoint y: 421, endPoint x: 892, endPoint y: 425, distance: 439.5
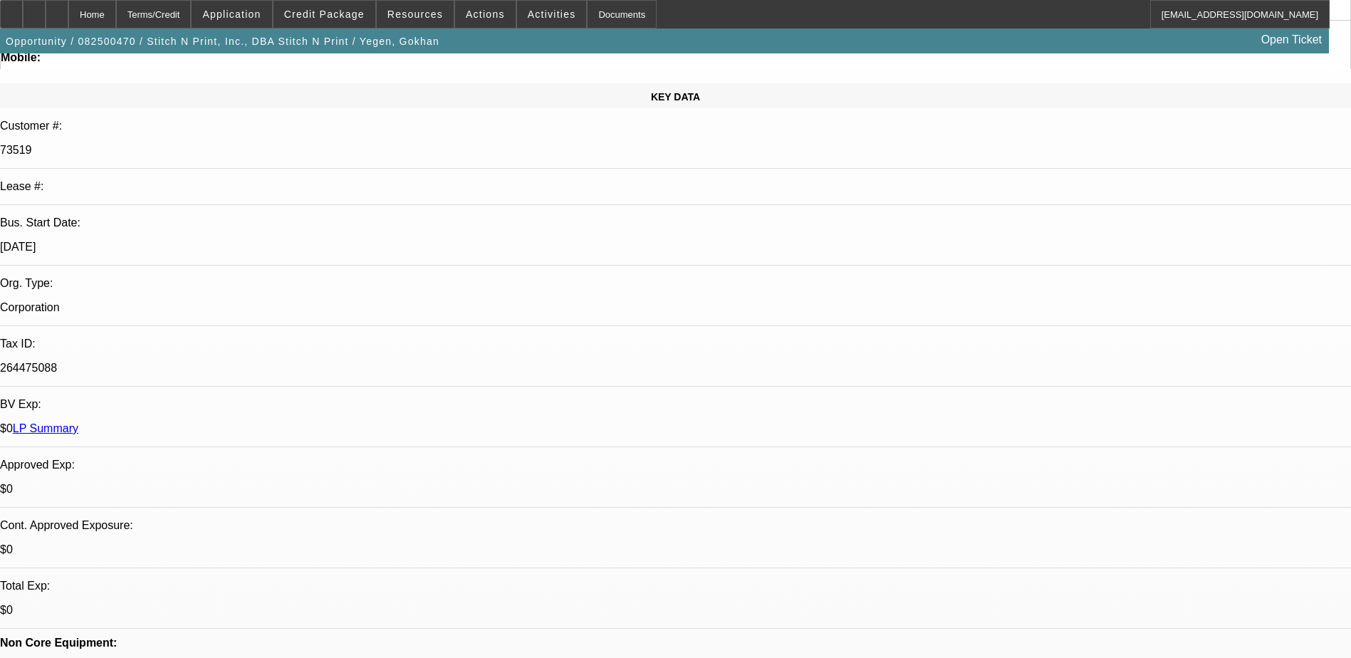
drag, startPoint x: 893, startPoint y: 427, endPoint x: 823, endPoint y: 437, distance: 70.6
drag, startPoint x: 182, startPoint y: 427, endPoint x: 397, endPoint y: 427, distance: 215.1
drag, startPoint x: 397, startPoint y: 427, endPoint x: 445, endPoint y: 425, distance: 48.5
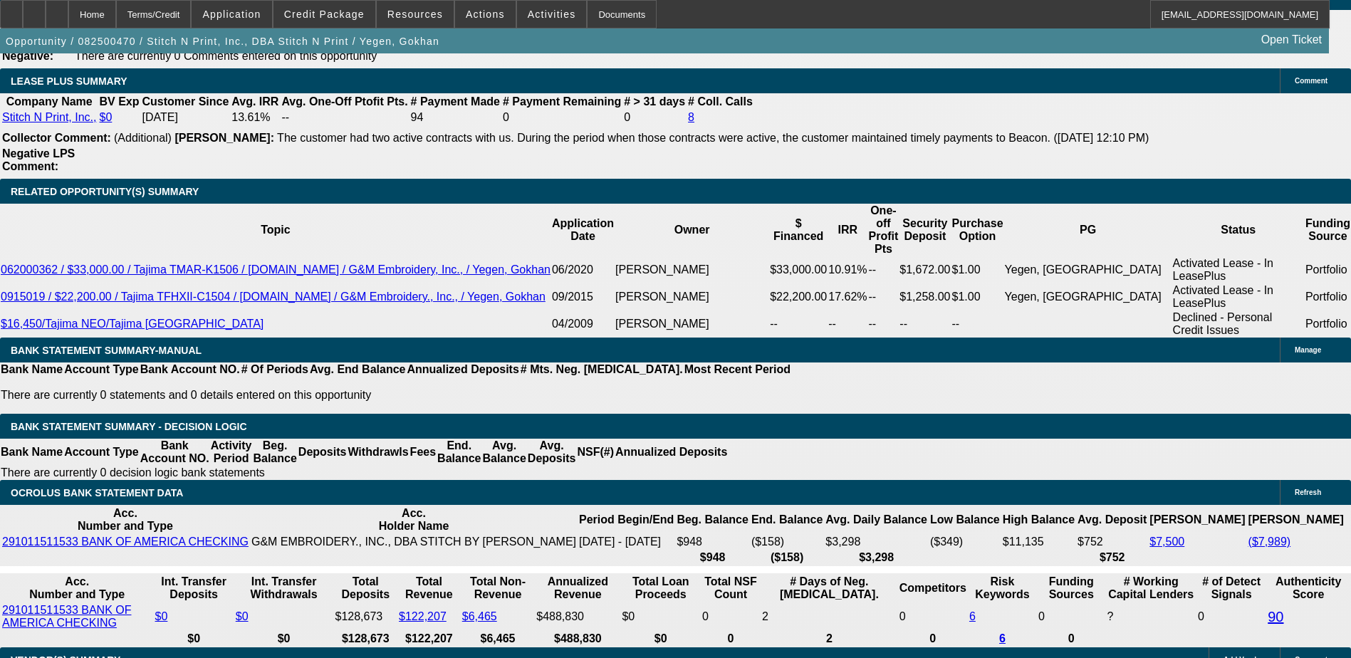
scroll to position [2575, 0]
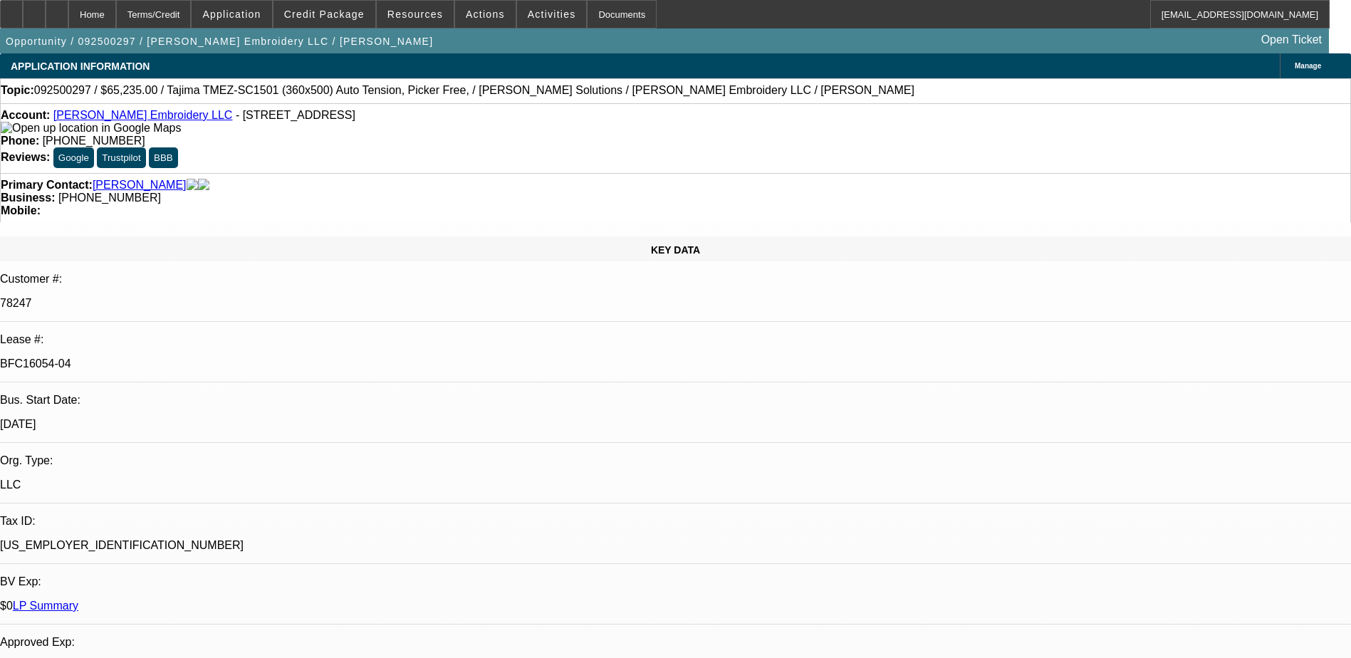
select select "0"
select select "2"
select select "0"
select select "2"
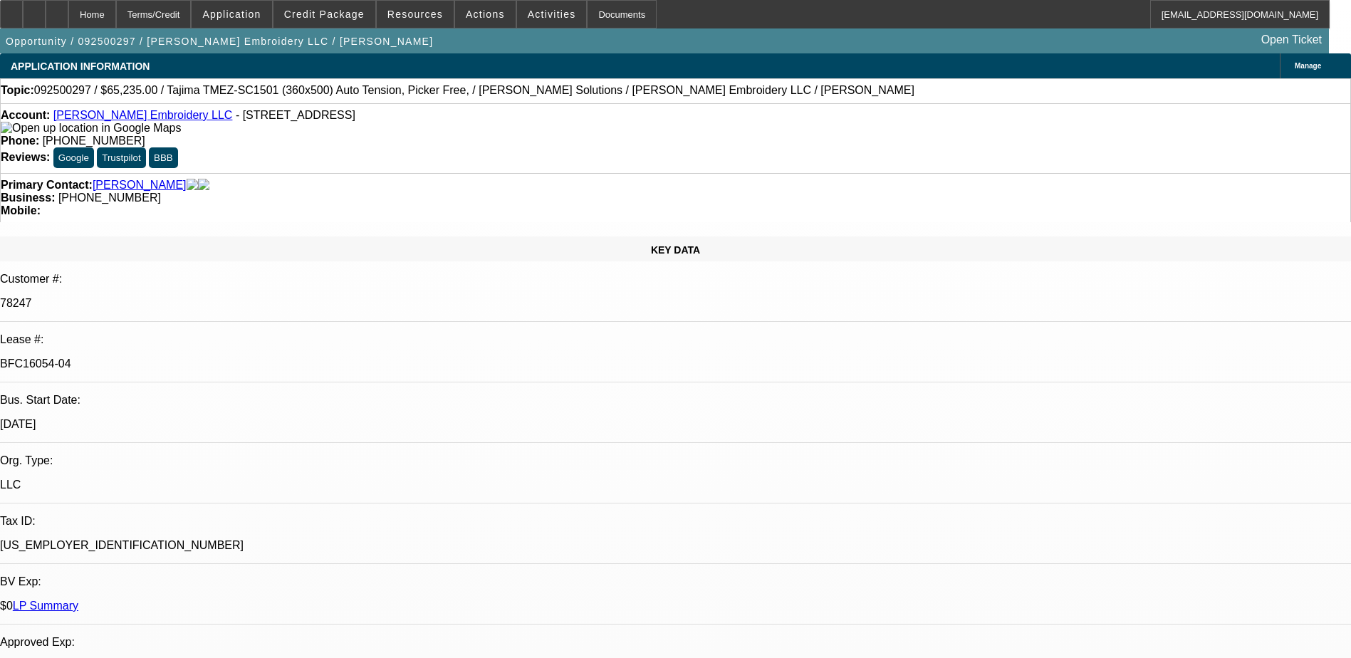
select select "0"
select select "2"
select select "0"
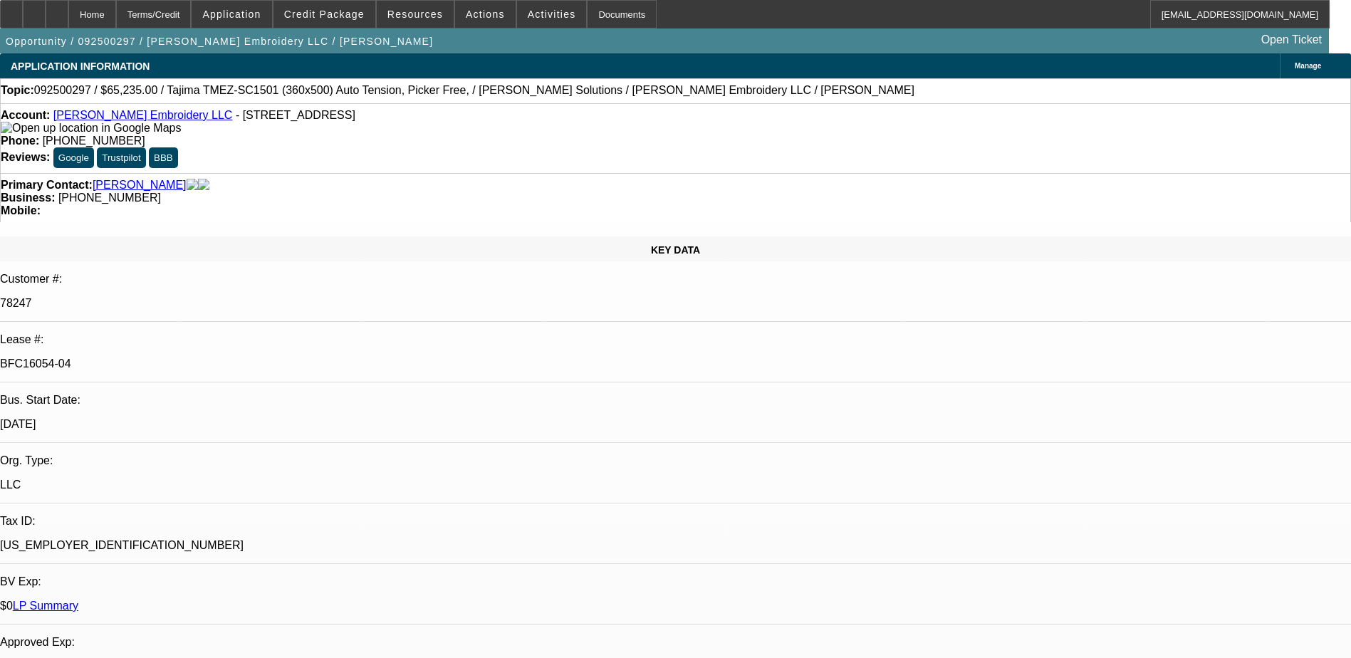
select select "2"
select select "0"
select select "1"
select select "2"
select select "6"
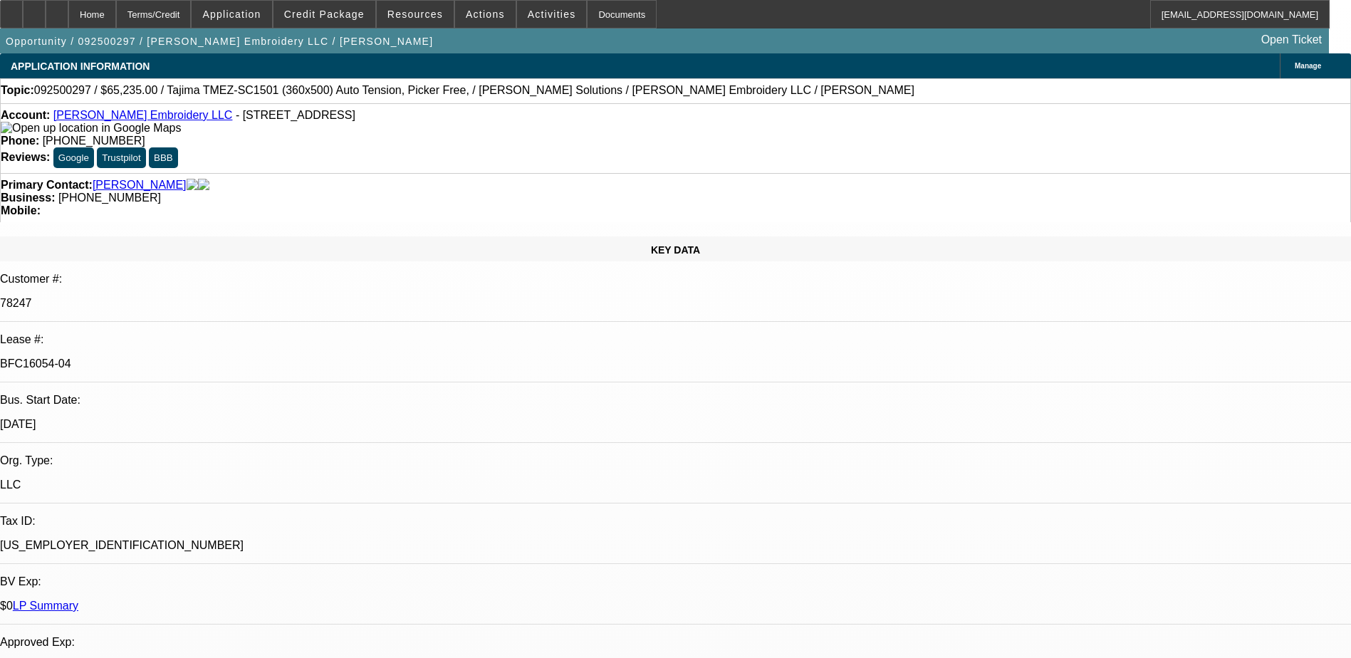
select select "1"
select select "2"
select select "6"
select select "1"
select select "2"
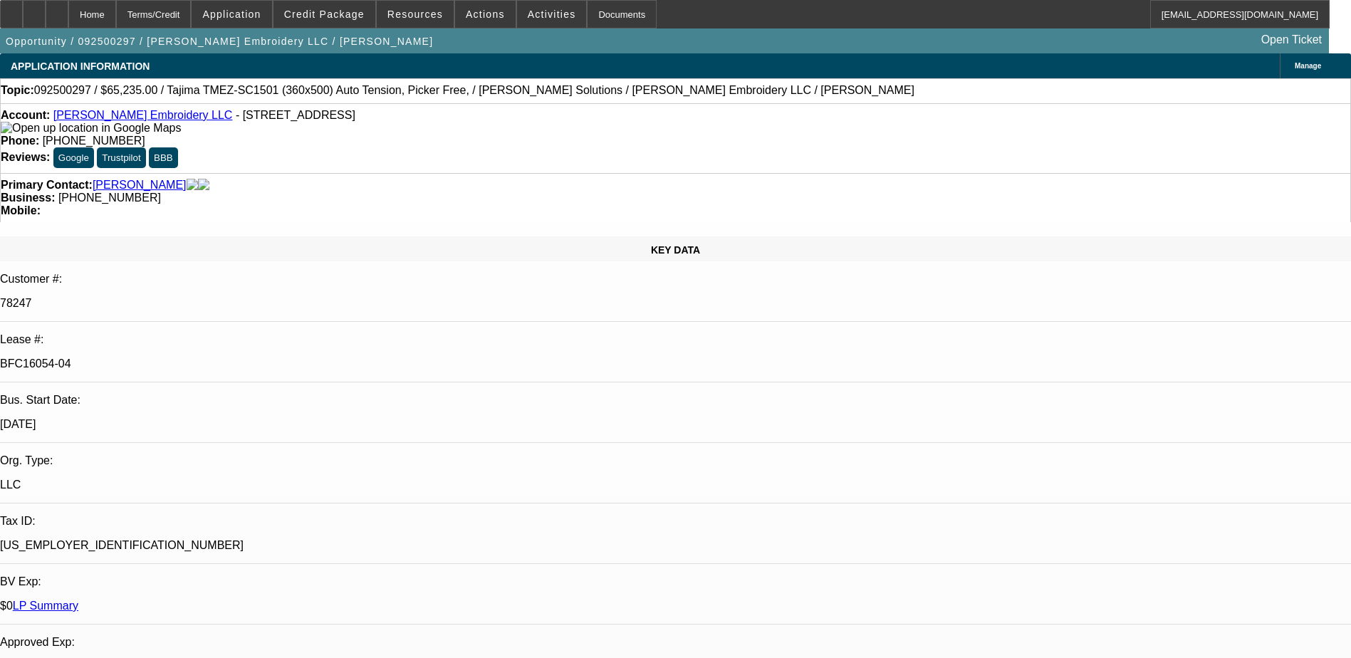
select select "6"
select select "1"
select select "2"
select select "6"
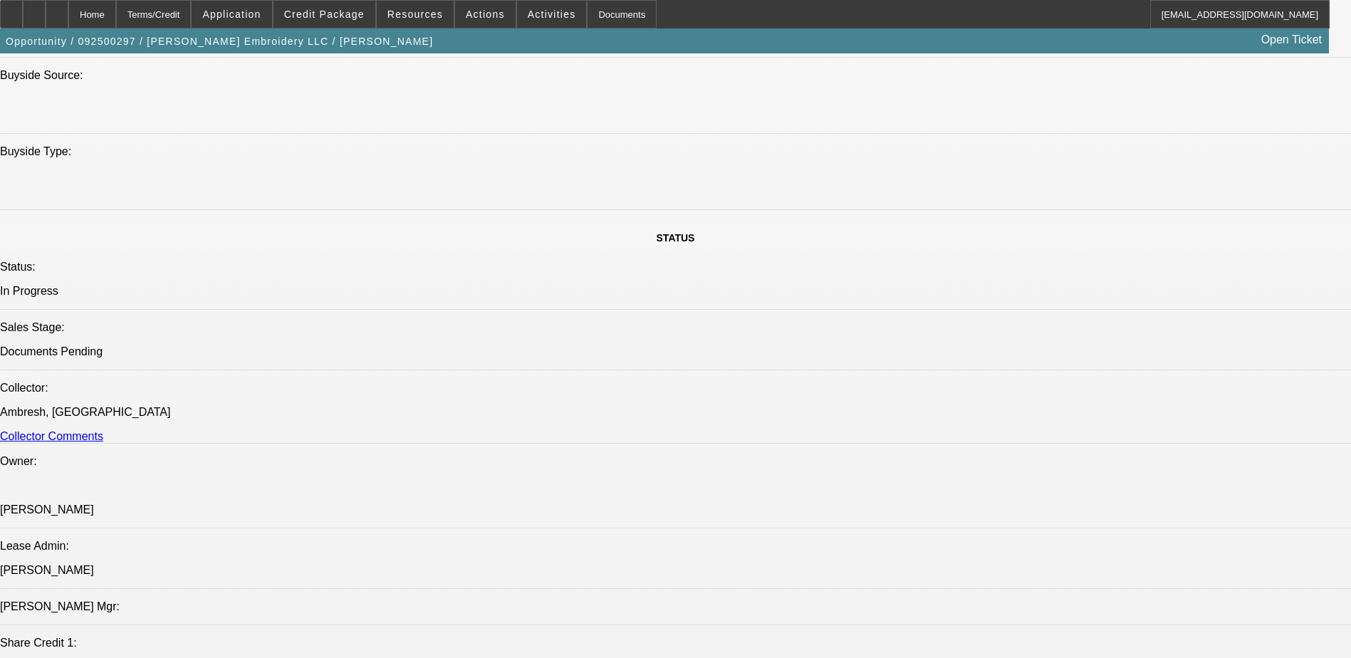
scroll to position [1211, 0]
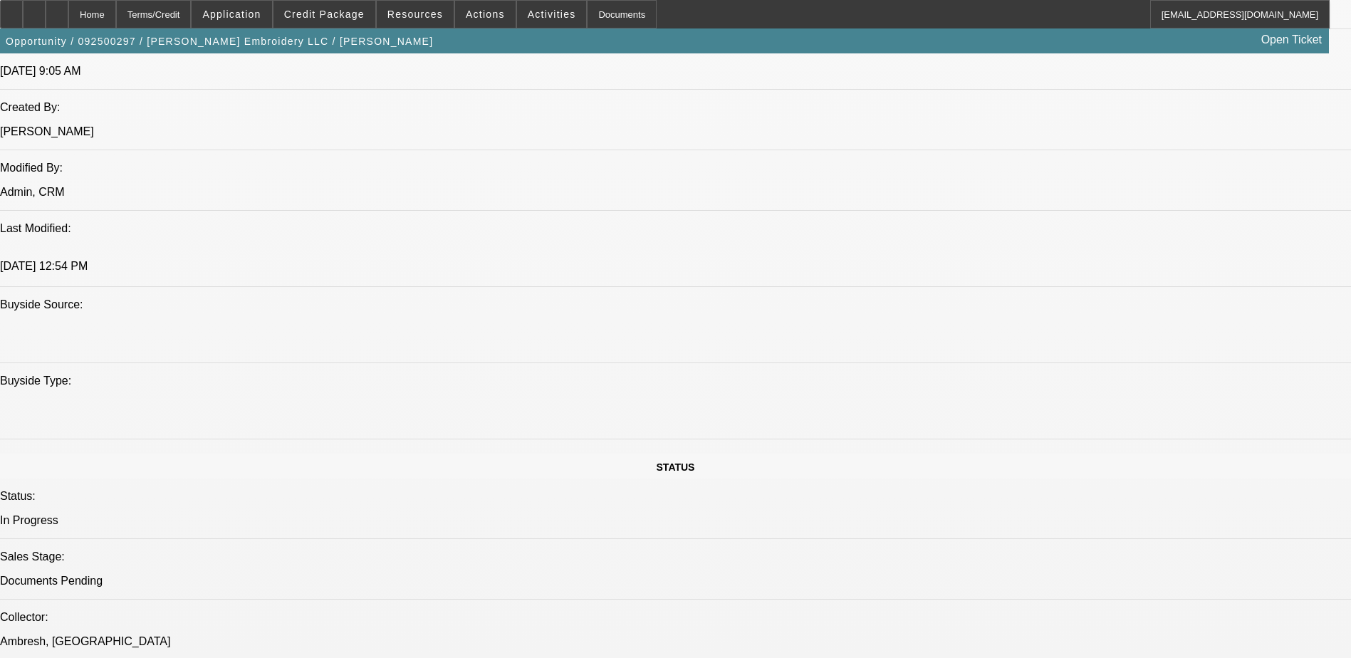
drag, startPoint x: 426, startPoint y: 435, endPoint x: 449, endPoint y: 435, distance: 22.8
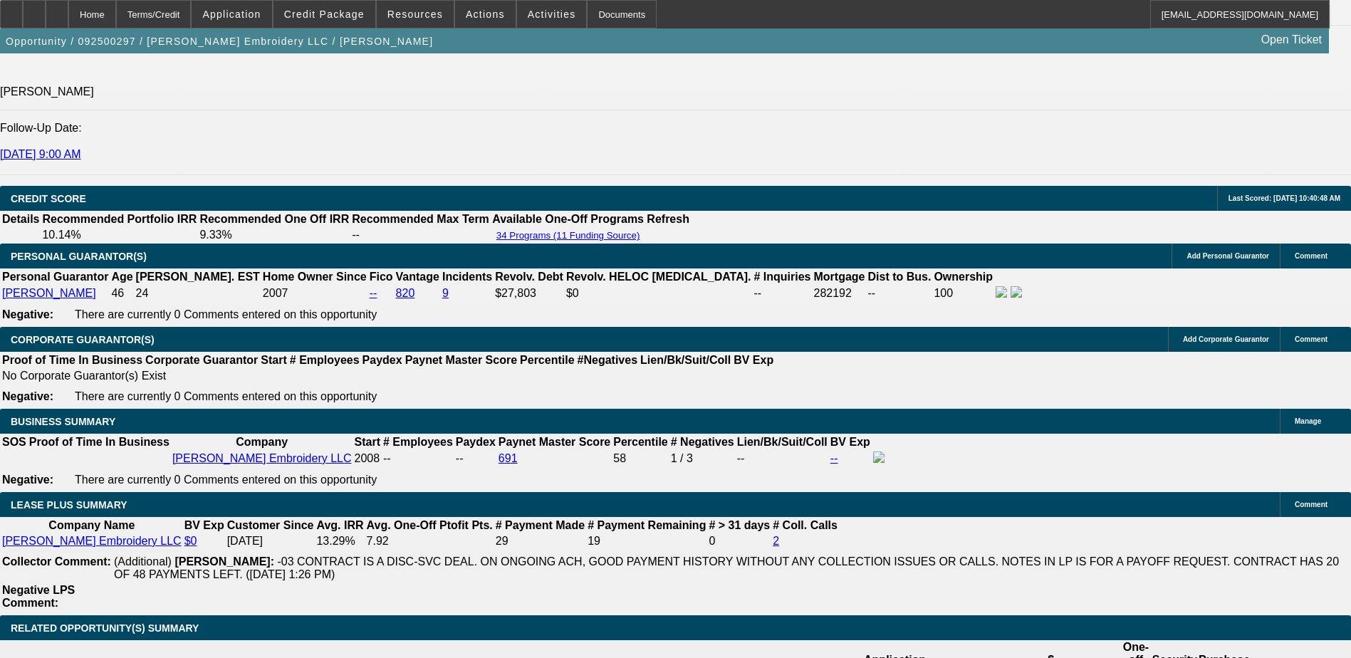
scroll to position [1934, 0]
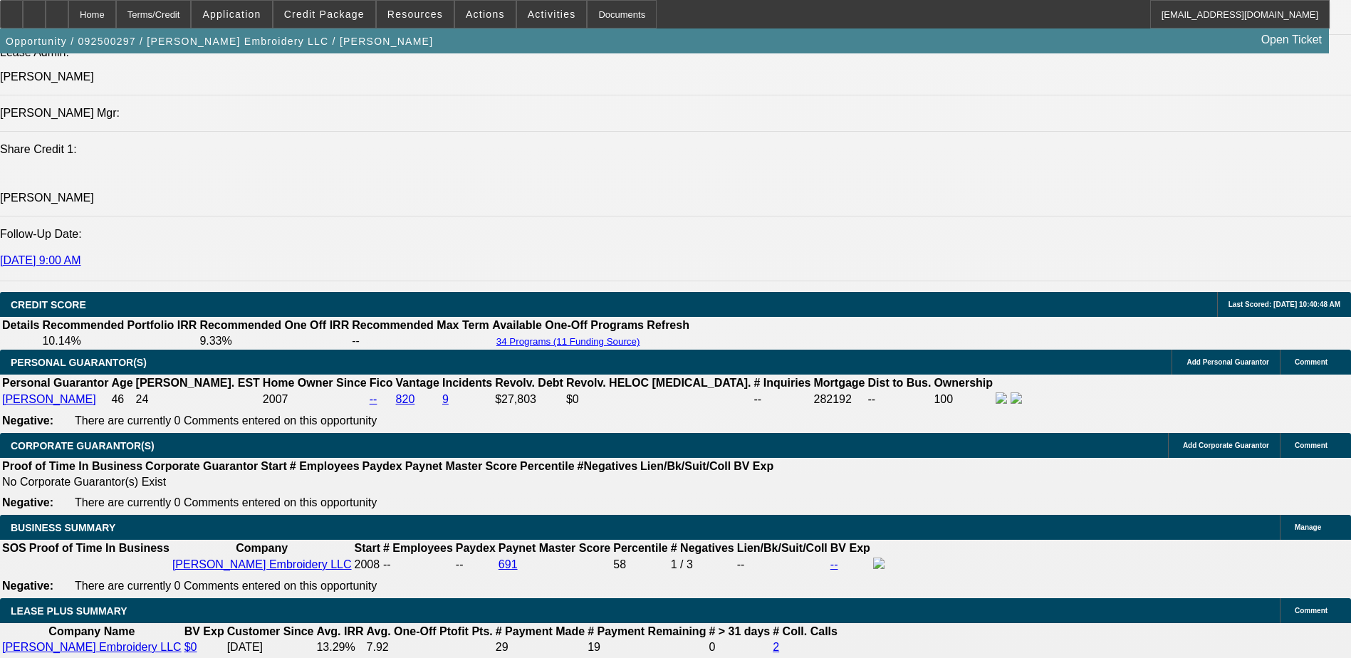
drag, startPoint x: 953, startPoint y: 578, endPoint x: 1046, endPoint y: 575, distance: 92.6
drag, startPoint x: 1046, startPoint y: 575, endPoint x: 1039, endPoint y: 578, distance: 7.7
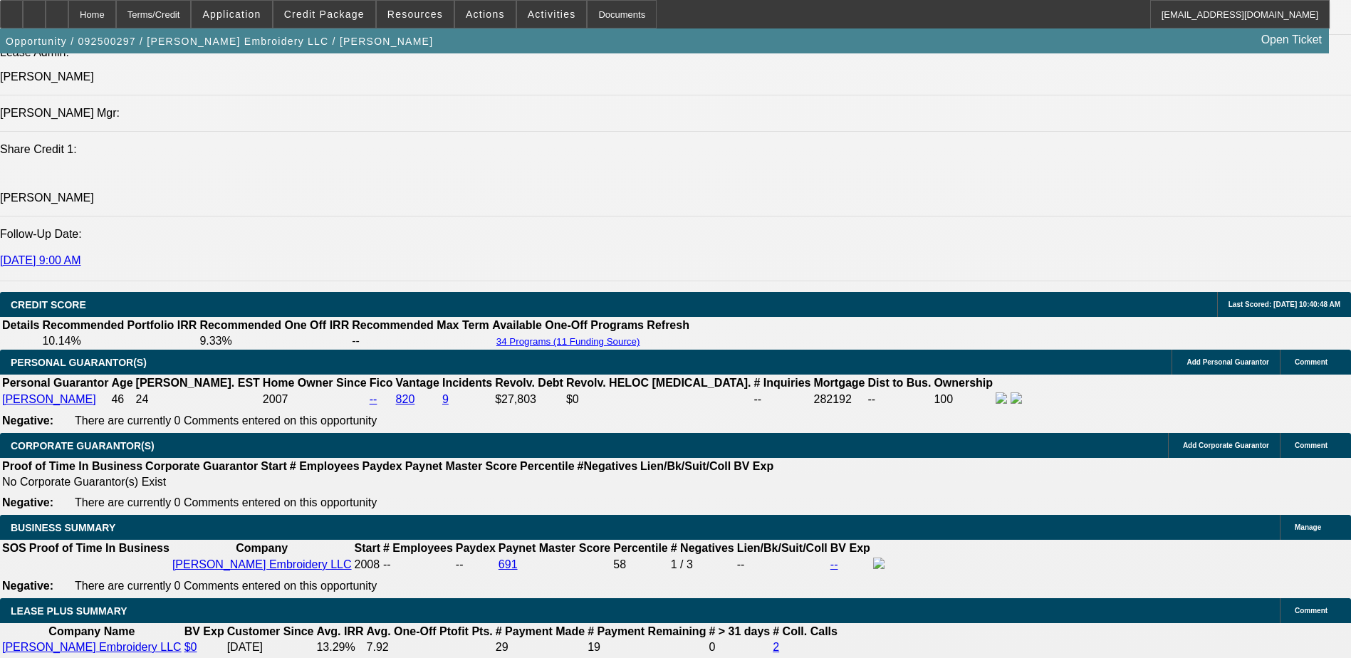
drag, startPoint x: 952, startPoint y: 596, endPoint x: 957, endPoint y: 589, distance: 7.7
drag, startPoint x: 957, startPoint y: 589, endPoint x: 999, endPoint y: 588, distance: 42.8
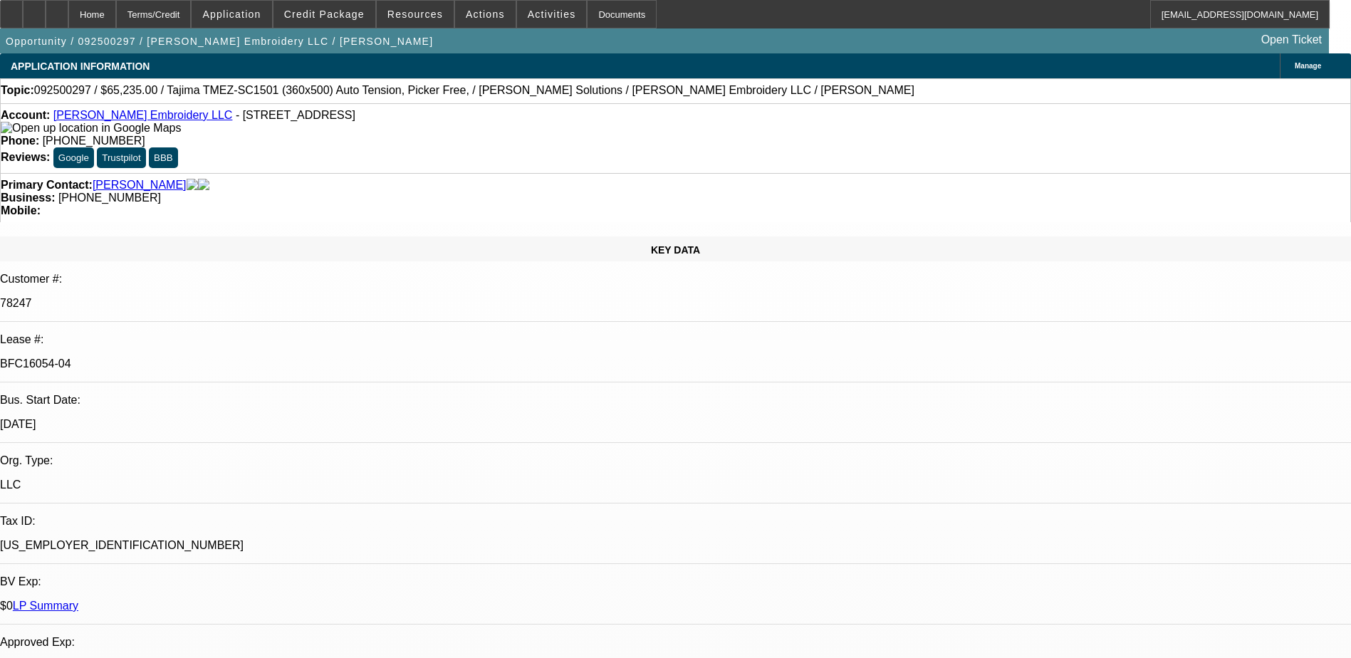
scroll to position [0, 0]
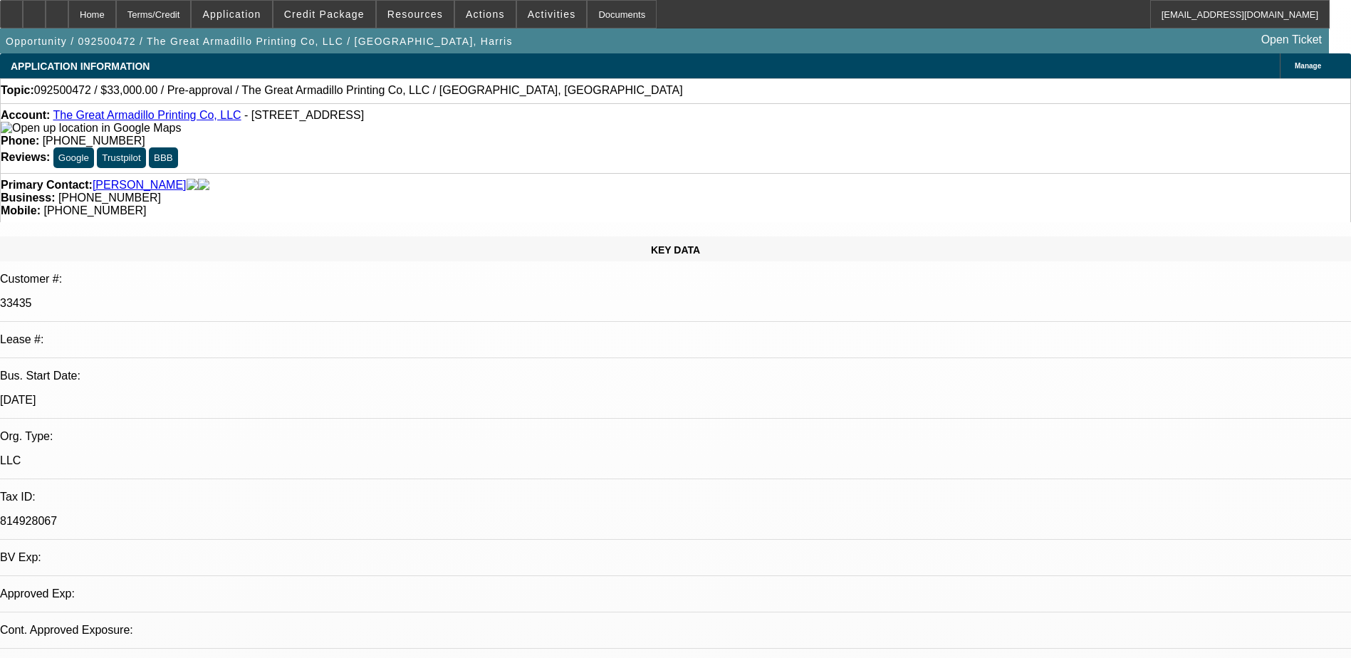
select select "0"
select select "2"
select select "0.1"
select select "4"
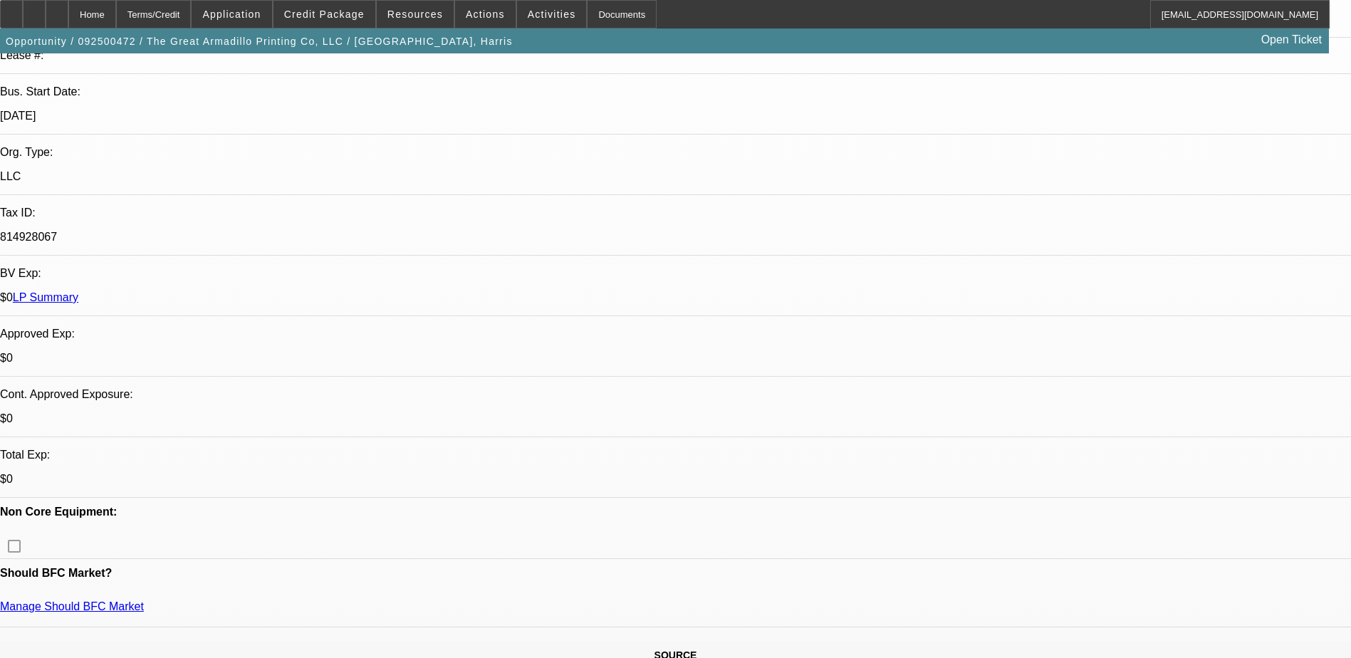
scroll to position [285, 0]
drag, startPoint x: 995, startPoint y: 459, endPoint x: 1270, endPoint y: 472, distance: 275.2
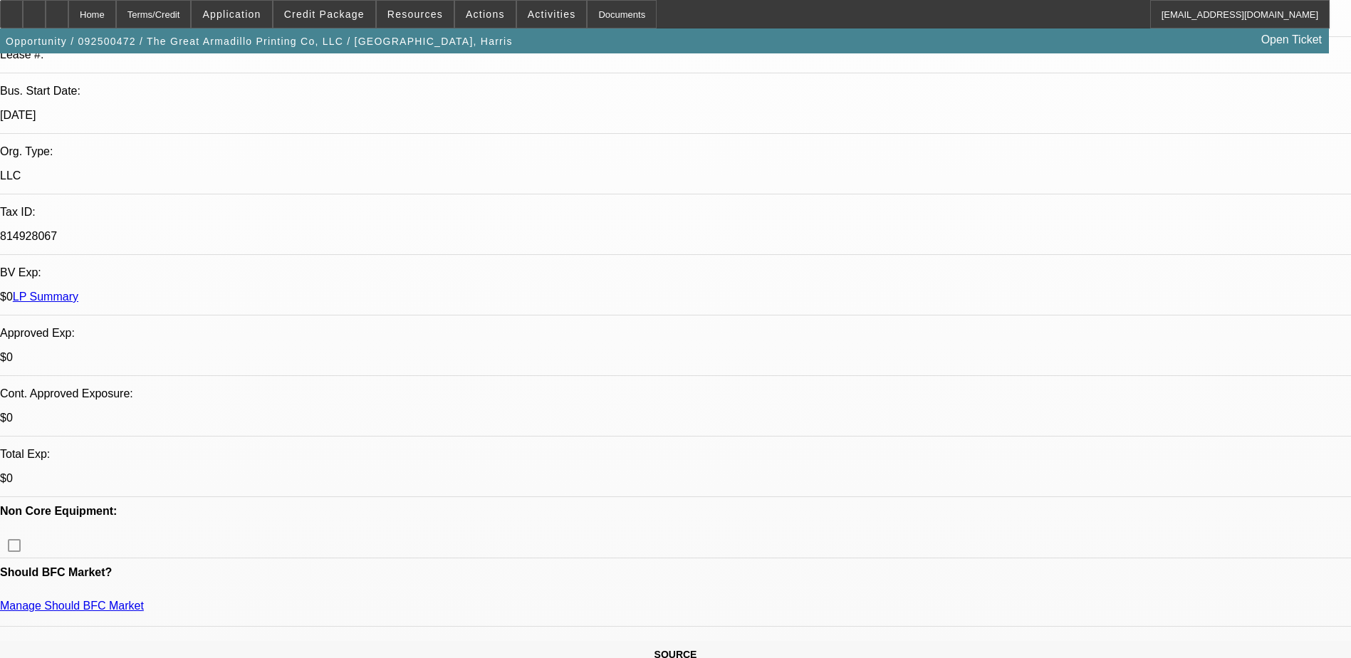
drag, startPoint x: 1270, startPoint y: 472, endPoint x: 1111, endPoint y: 481, distance: 159.1
drag, startPoint x: 1114, startPoint y: 463, endPoint x: 1220, endPoint y: 463, distance: 105.4
drag, startPoint x: 1220, startPoint y: 463, endPoint x: 1157, endPoint y: 463, distance: 62.7
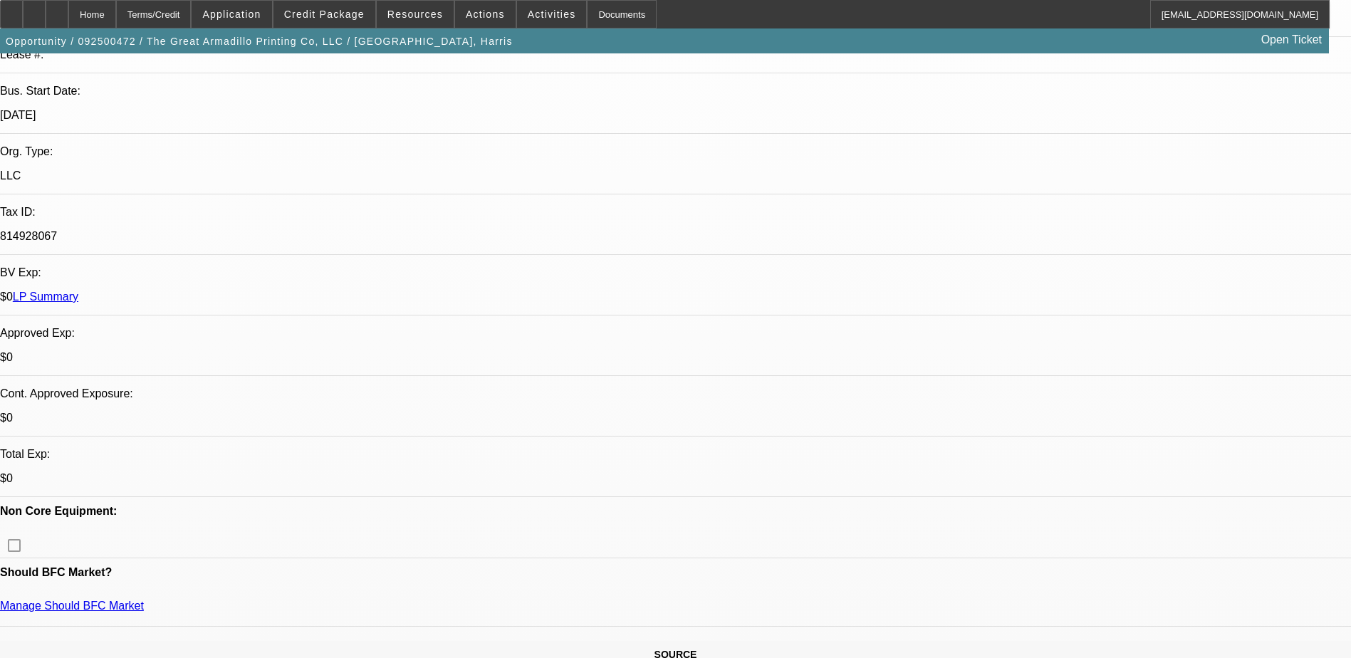
drag, startPoint x: 1155, startPoint y: 463, endPoint x: 1264, endPoint y: 463, distance: 108.3
drag, startPoint x: 1264, startPoint y: 463, endPoint x: 1192, endPoint y: 442, distance: 74.4
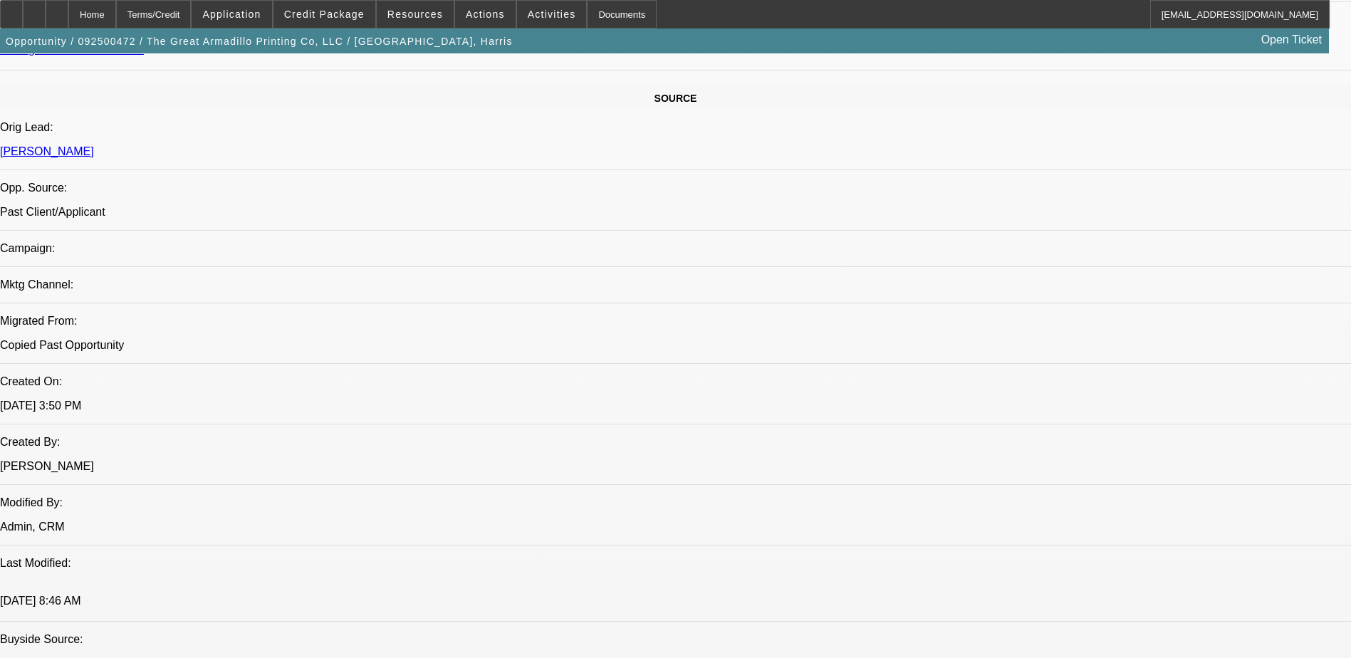
scroll to position [327, 0]
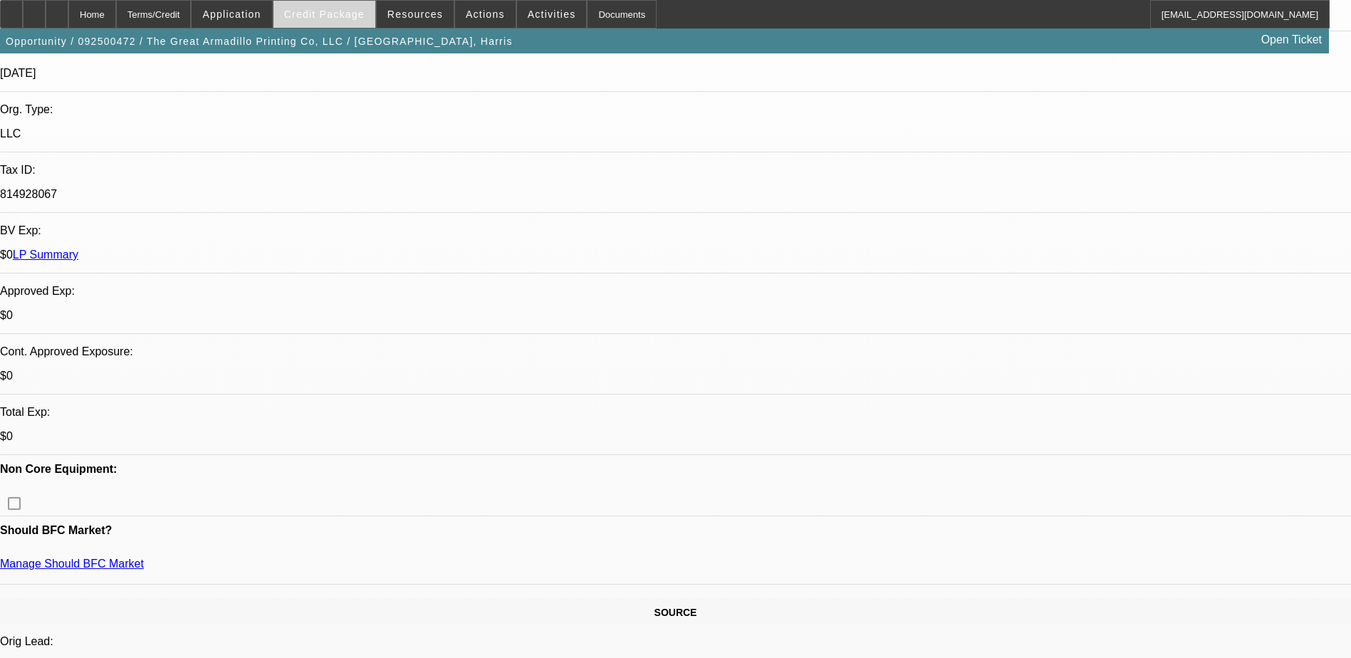
click at [353, 12] on span "Credit Package" at bounding box center [324, 14] width 80 height 11
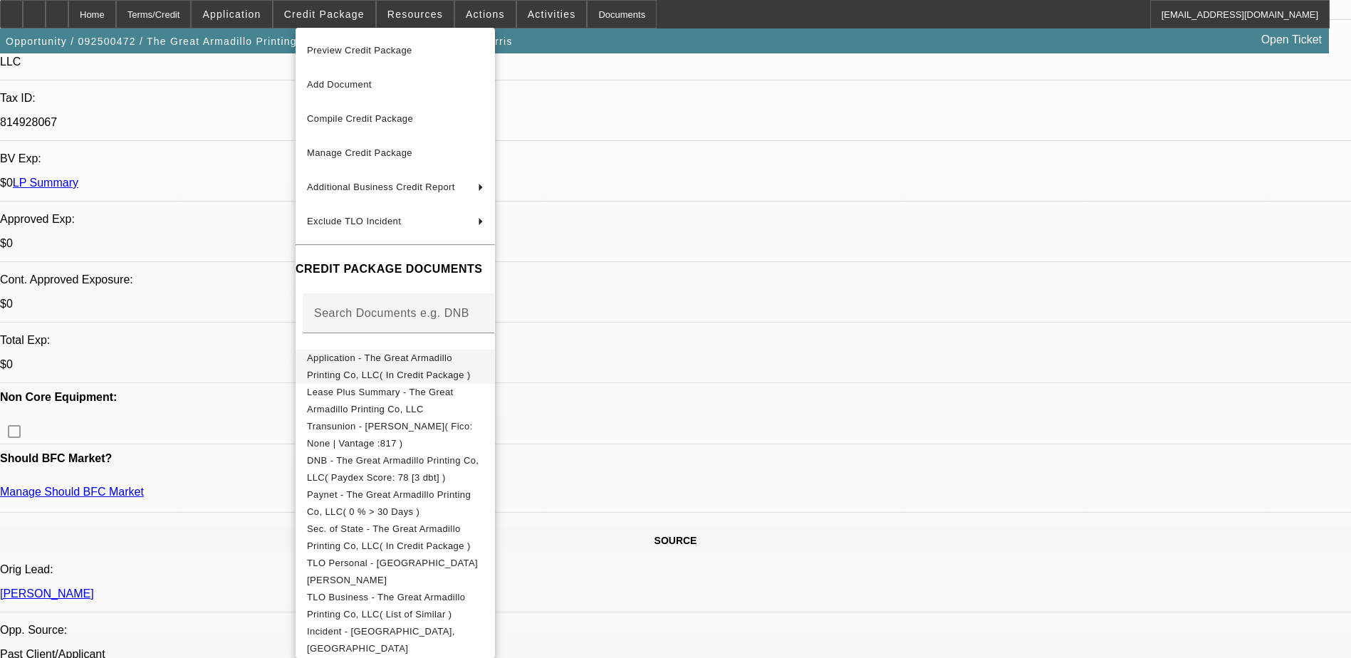
scroll to position [469, 0]
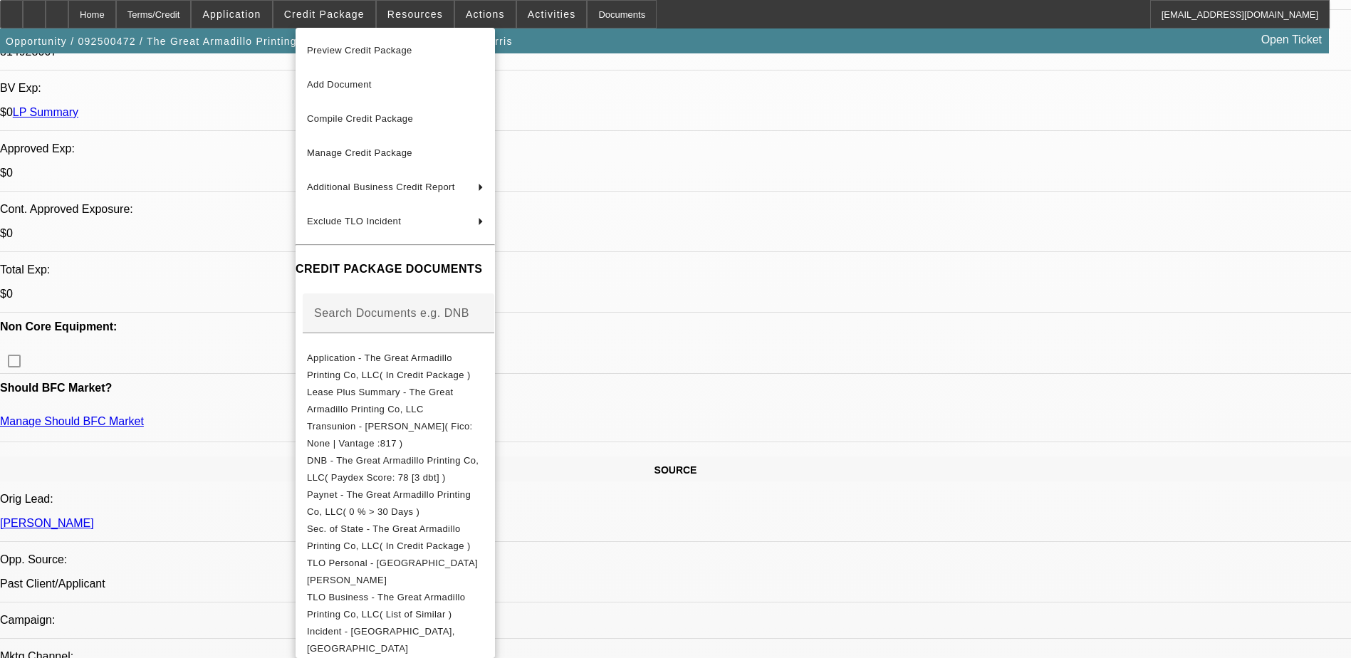
click at [952, 510] on div at bounding box center [675, 329] width 1351 height 658
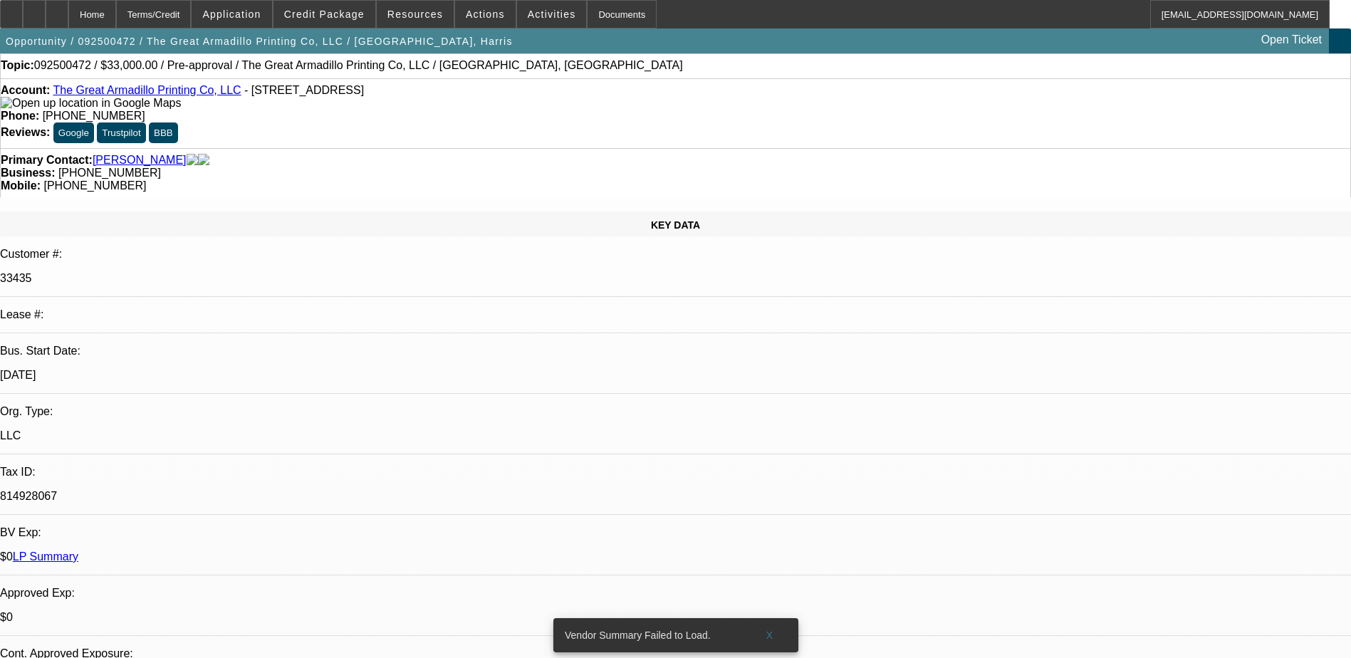
scroll to position [0, 0]
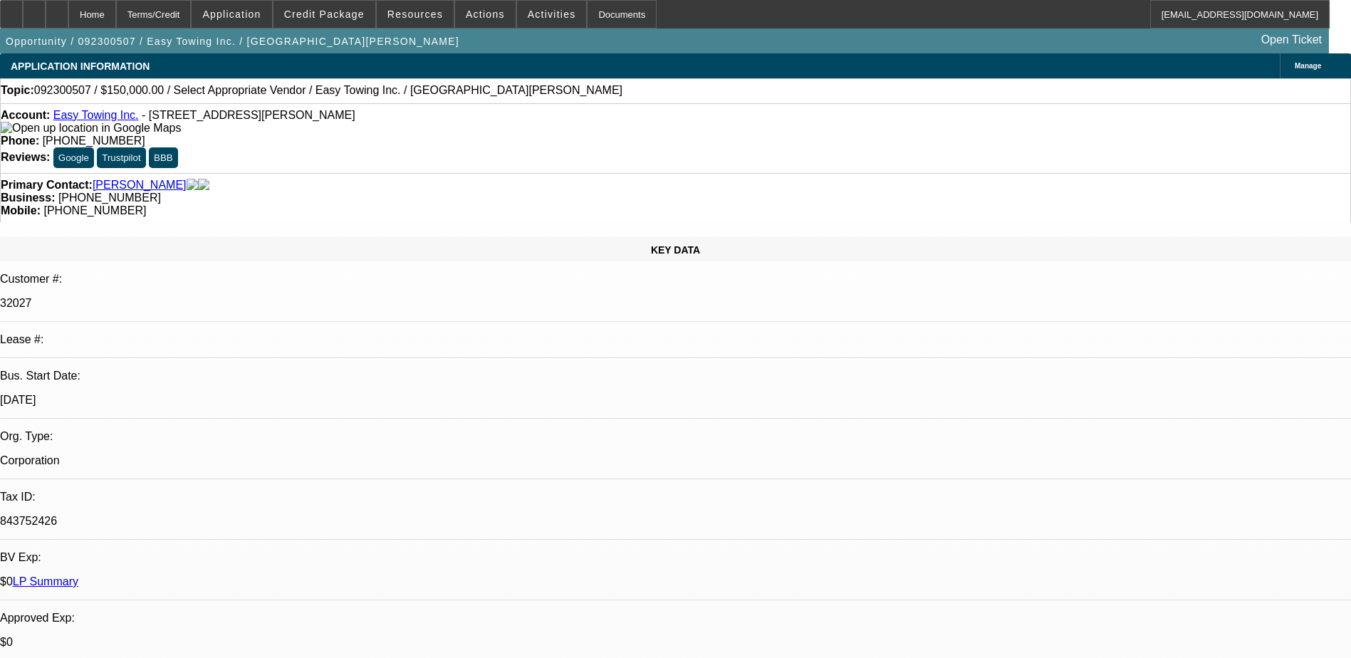
select select "0"
select select "6"
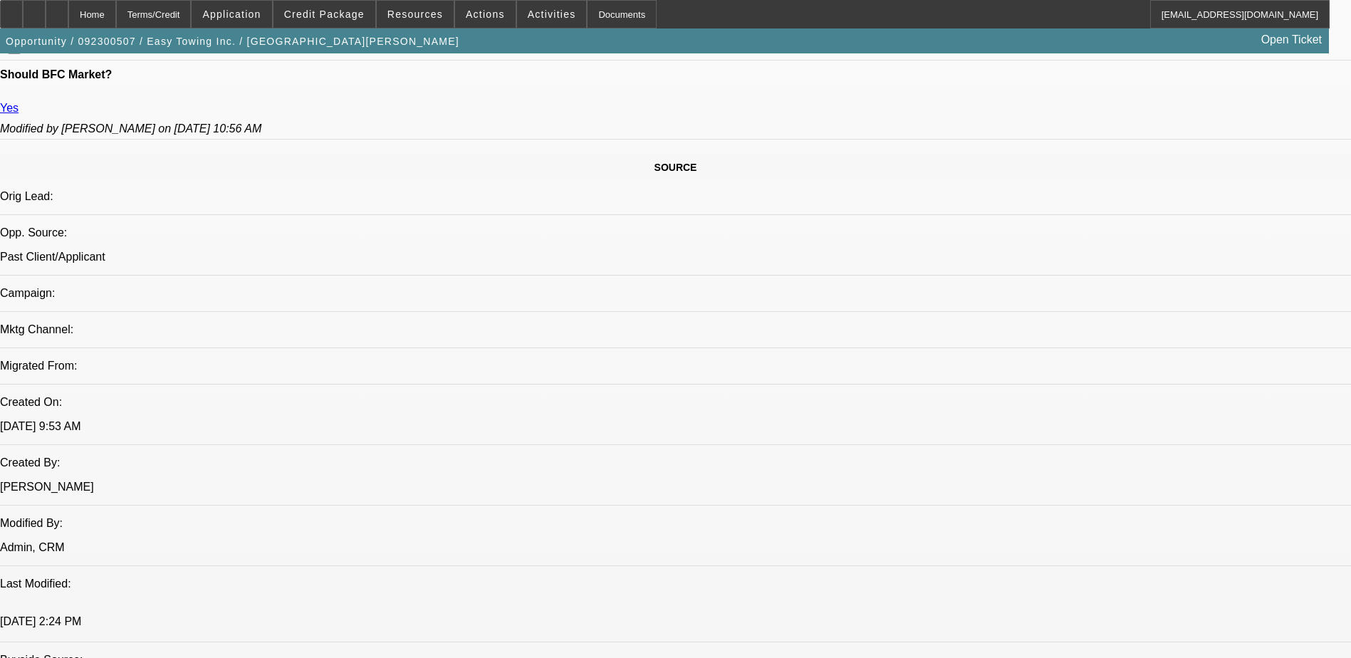
scroll to position [784, 0]
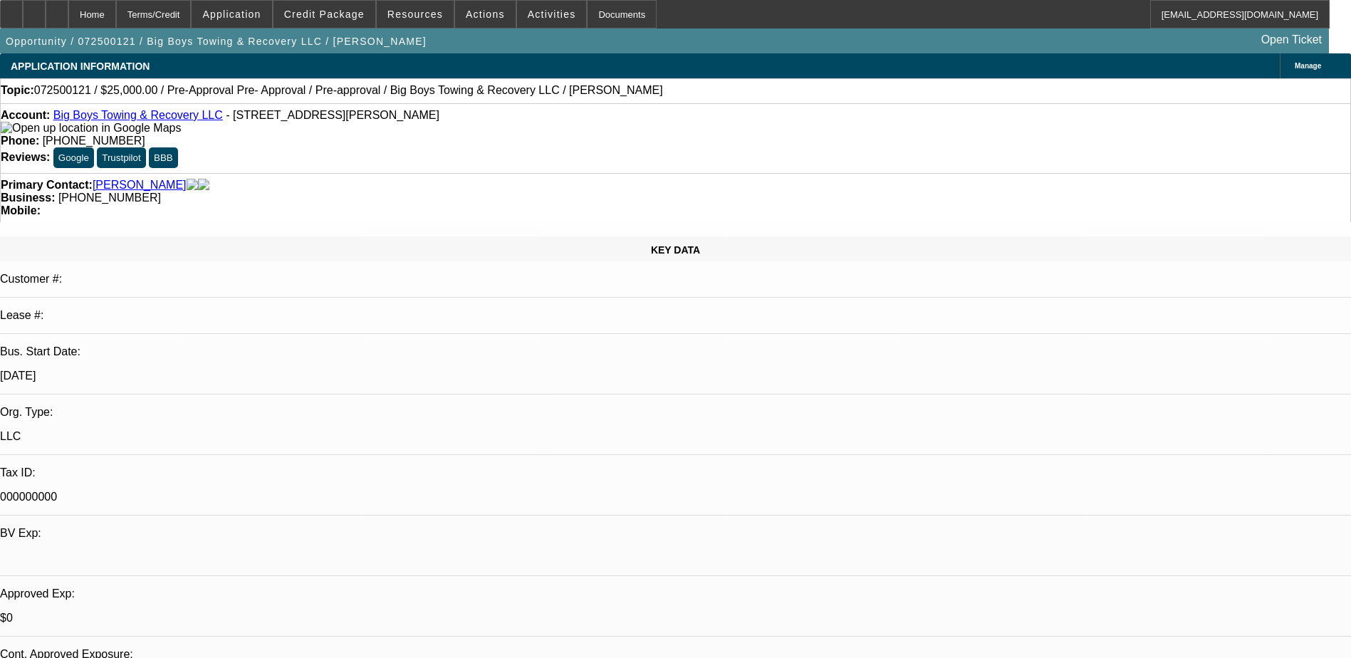
select select "0"
select select "2"
select select "0.1"
select select "4"
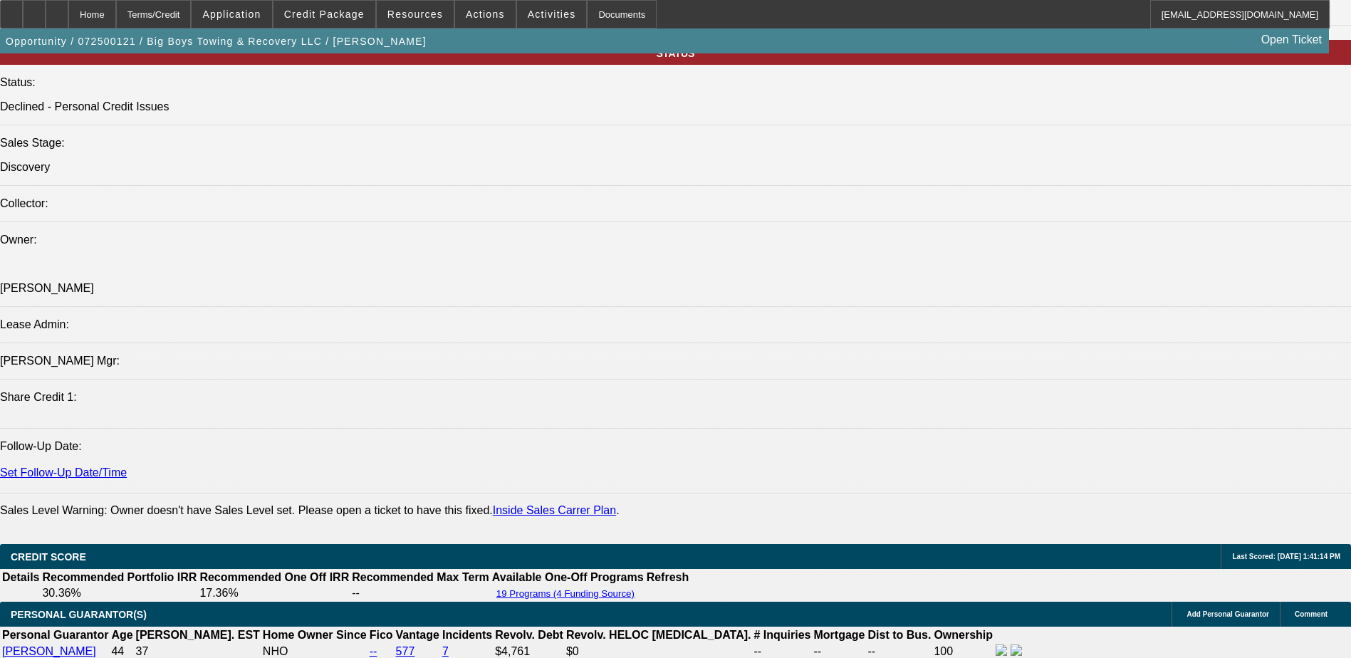
scroll to position [1567, 0]
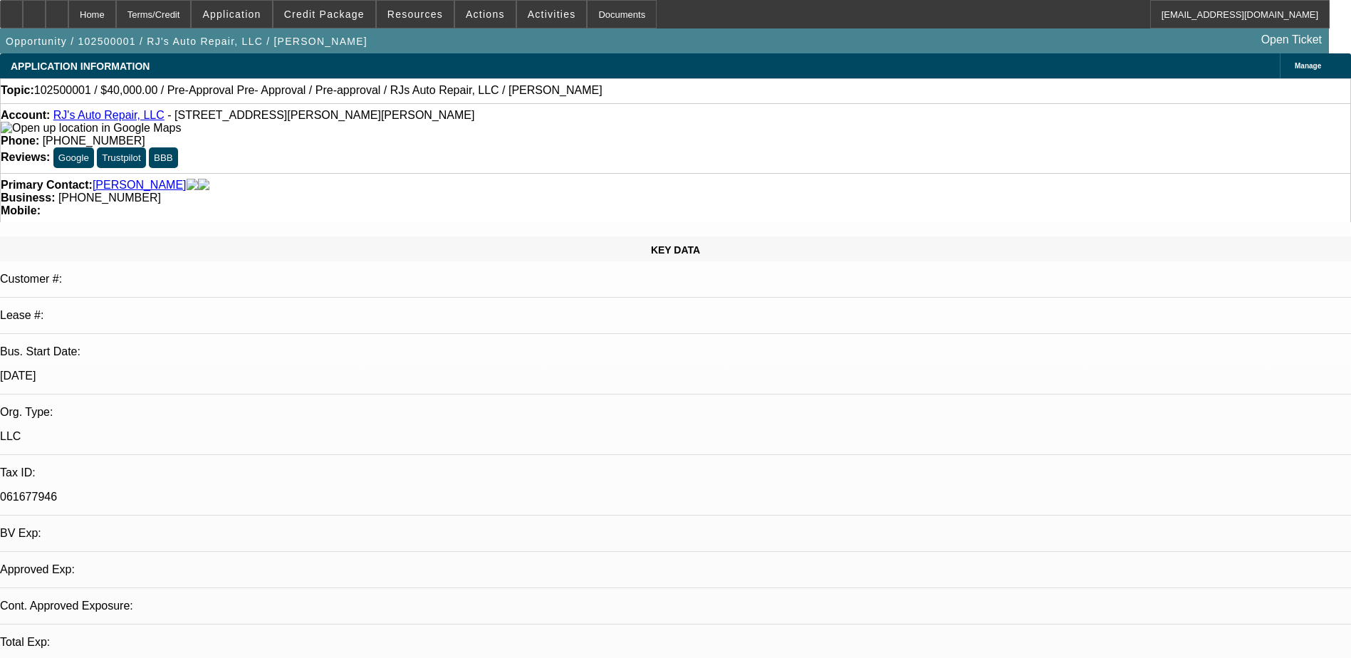
select select "0"
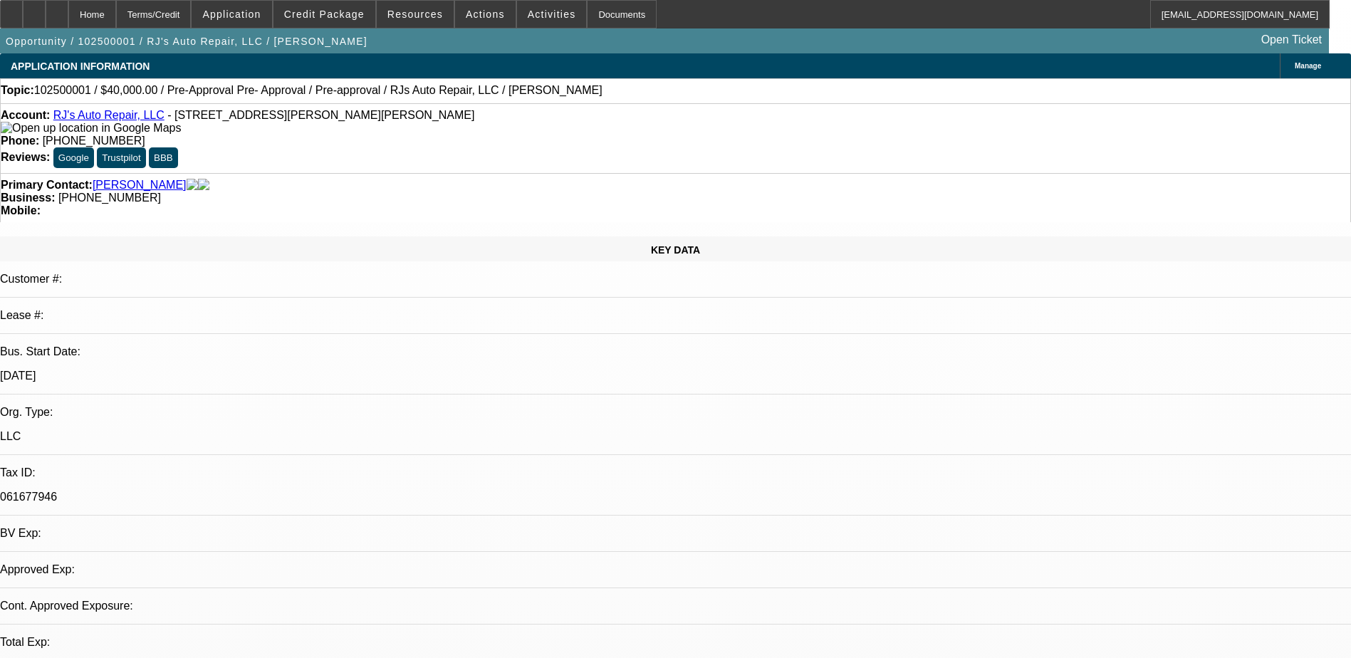
select select "0"
select select "1"
select select "3"
select select "6"
select select "1"
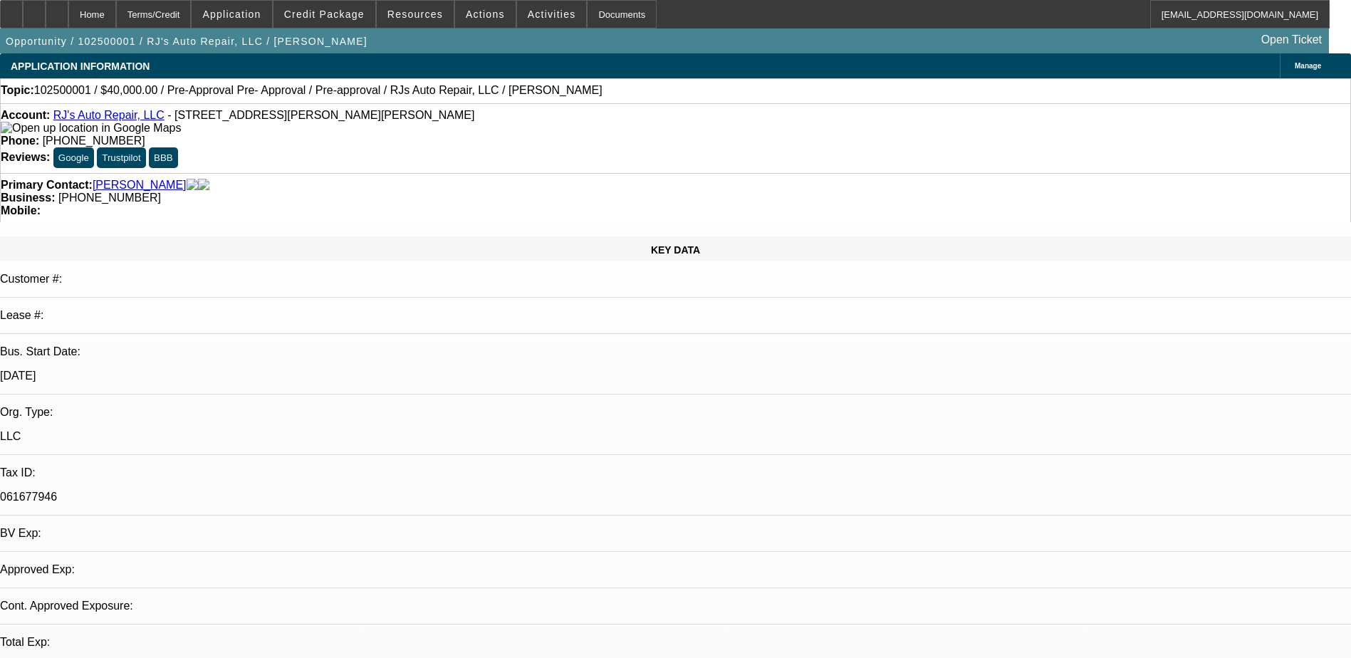
select select "3"
select select "6"
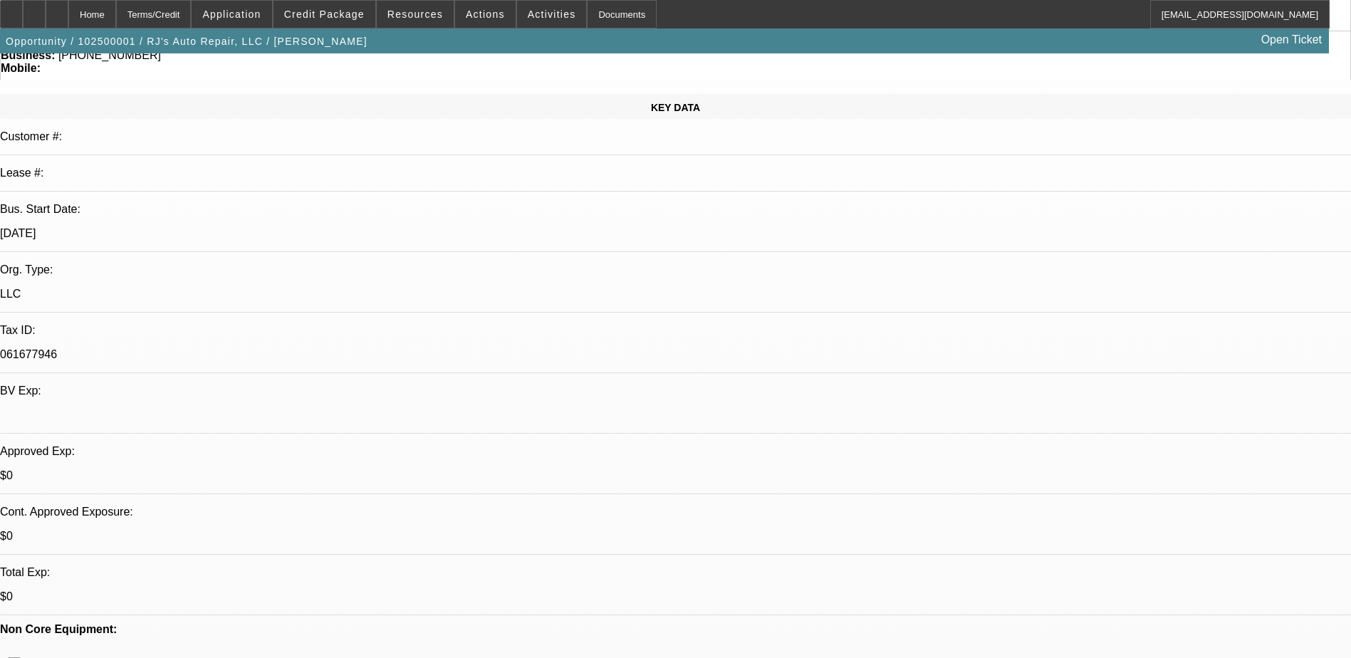
scroll to position [0, 0]
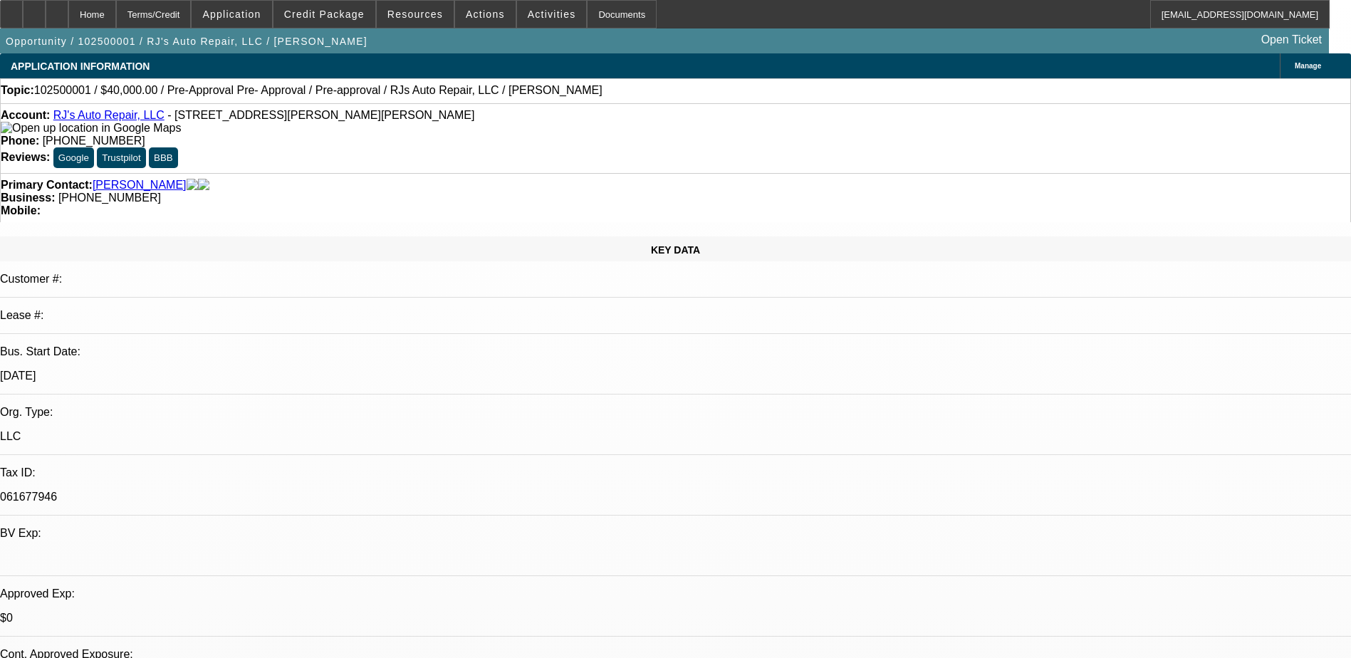
select select "0"
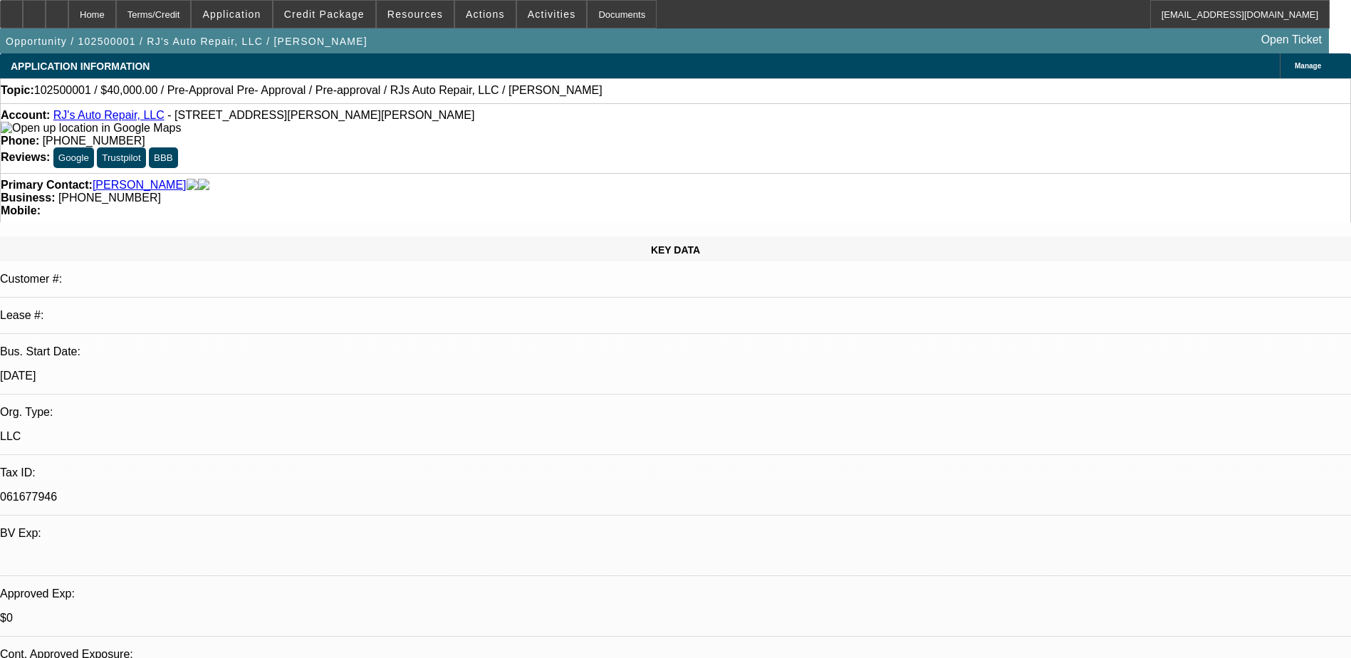
select select "0"
select select "1"
select select "3"
select select "6"
select select "1"
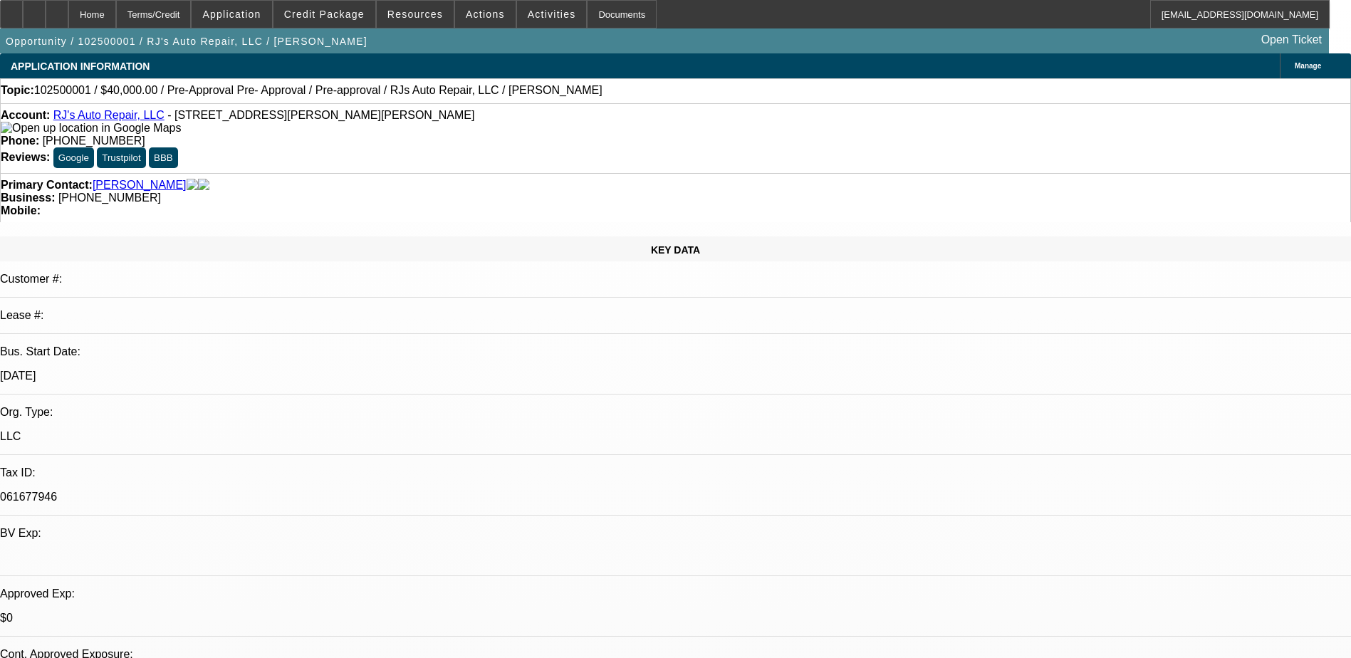
select select "3"
select select "6"
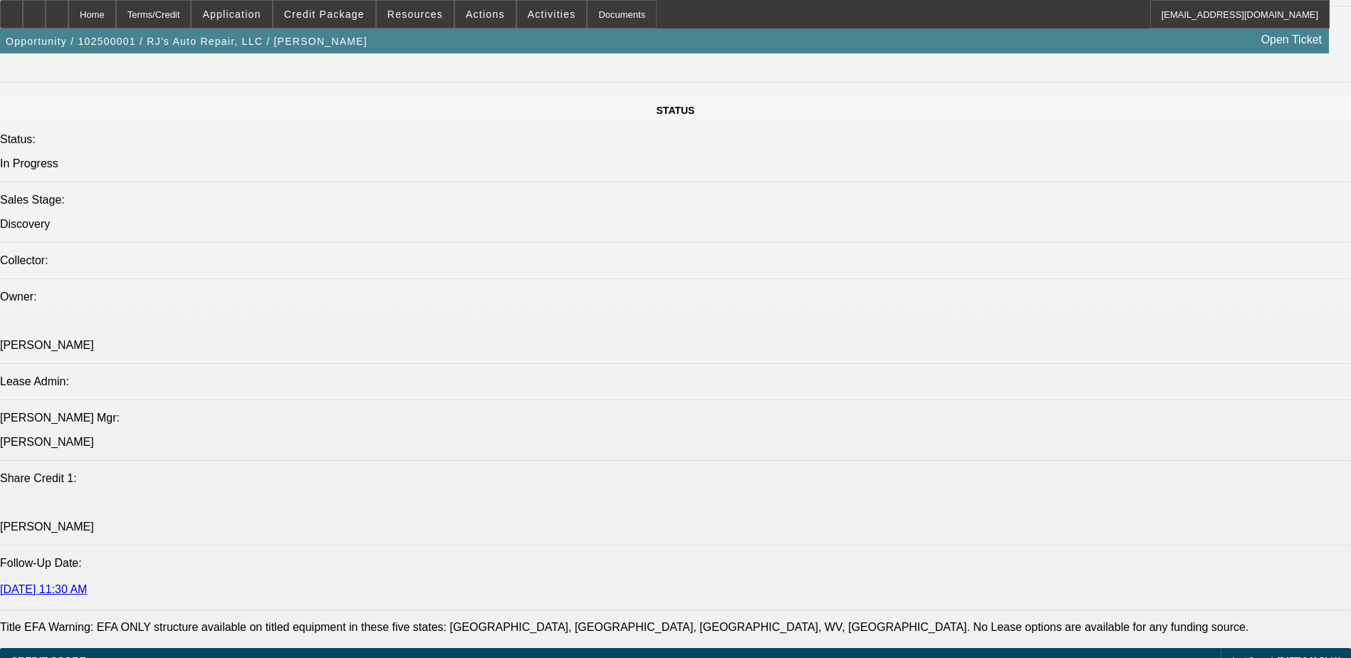
scroll to position [1353, 0]
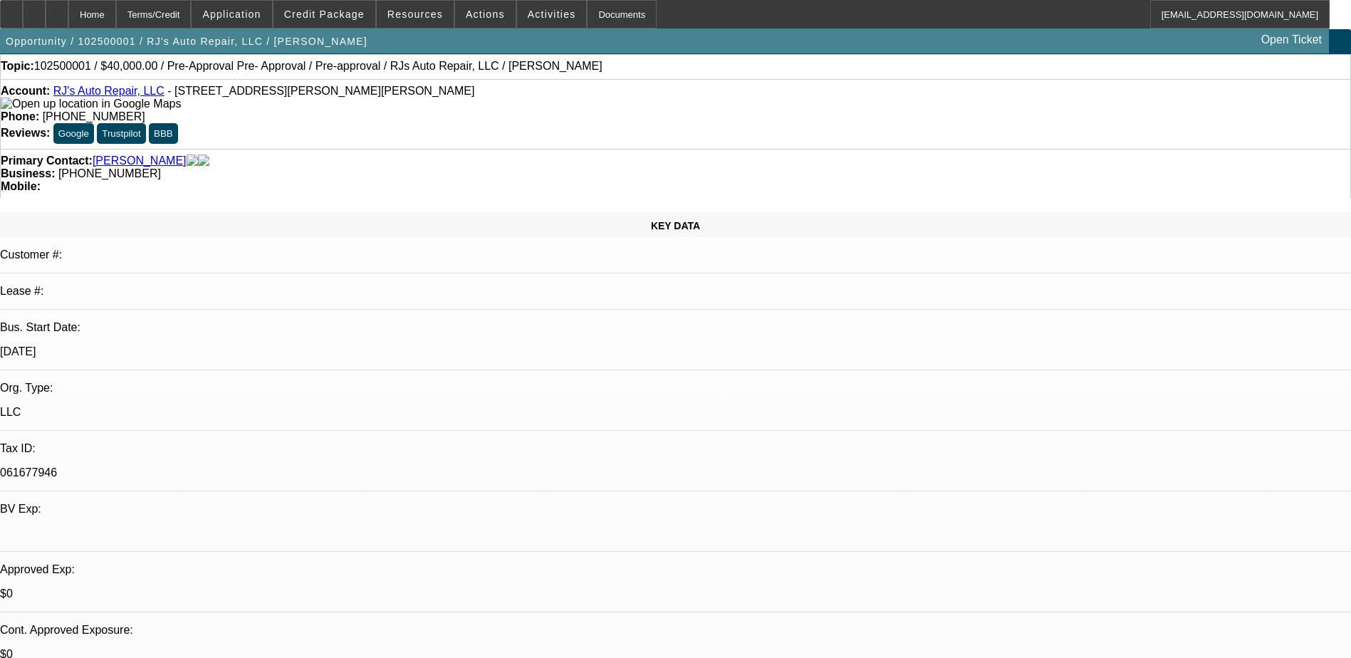
scroll to position [0, 0]
